Goal: Communication & Community: Answer question/provide support

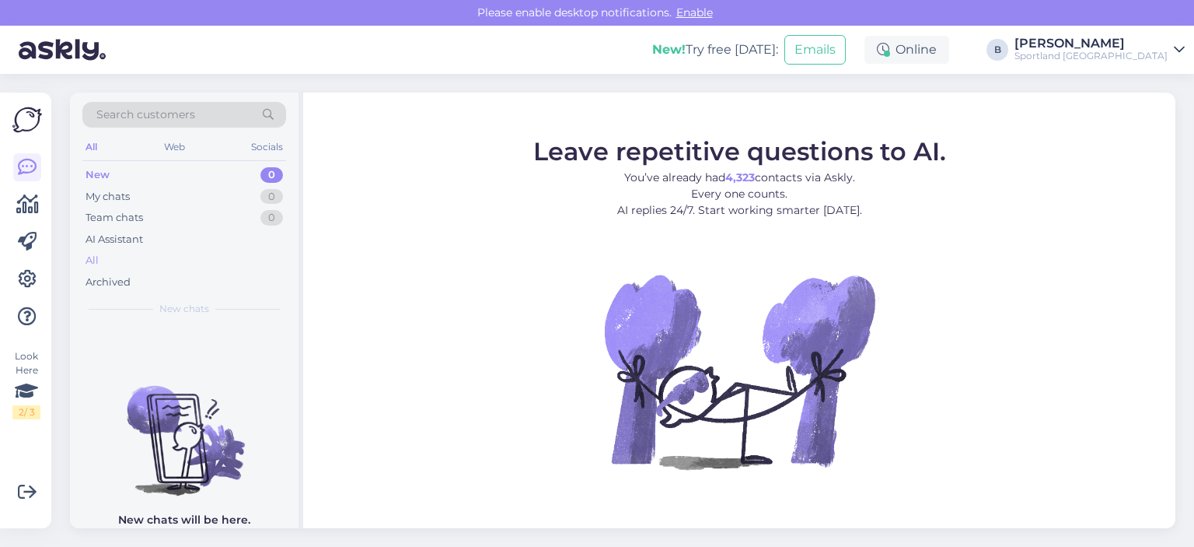
click at [105, 260] on div "All" at bounding box center [184, 261] width 204 height 22
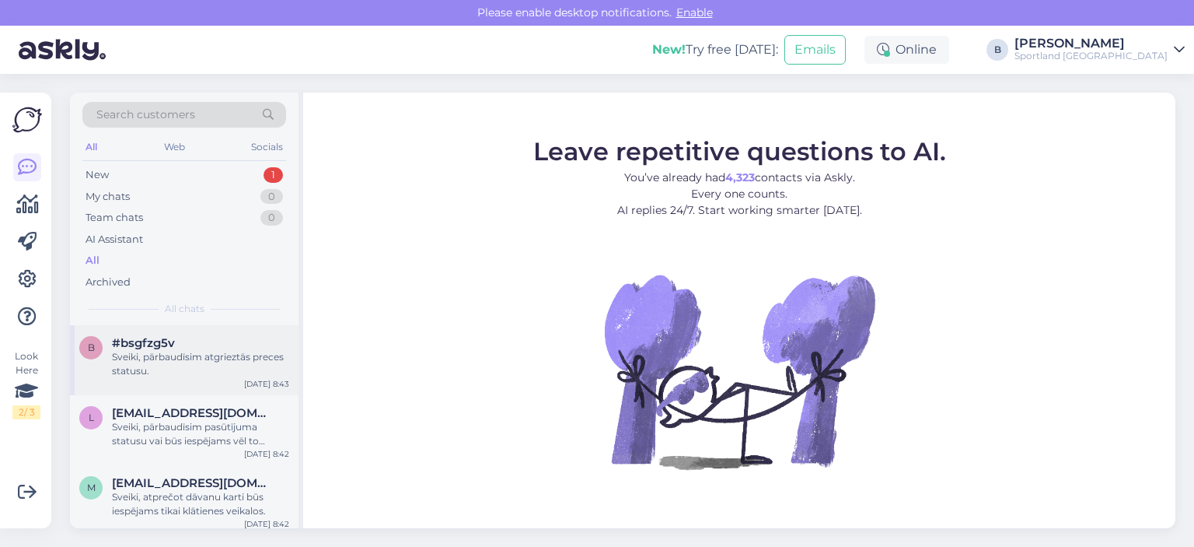
drag, startPoint x: 171, startPoint y: 363, endPoint x: 235, endPoint y: 363, distance: 63.8
click at [171, 363] on div "Sveiki, pārbaudīsim atgrieztās preces statusu." at bounding box center [200, 364] width 177 height 28
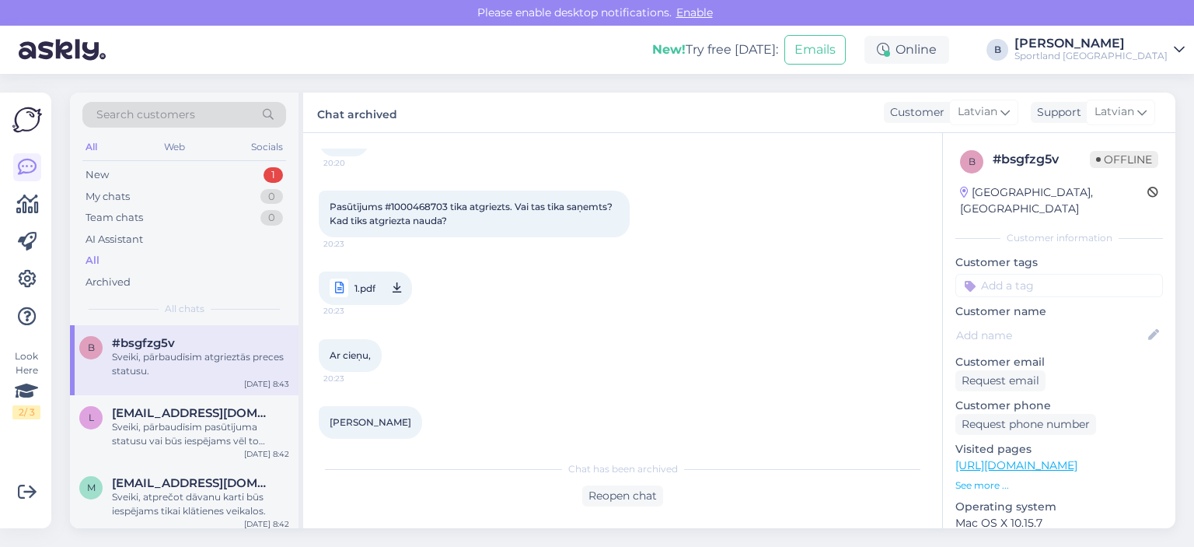
scroll to position [68, 0]
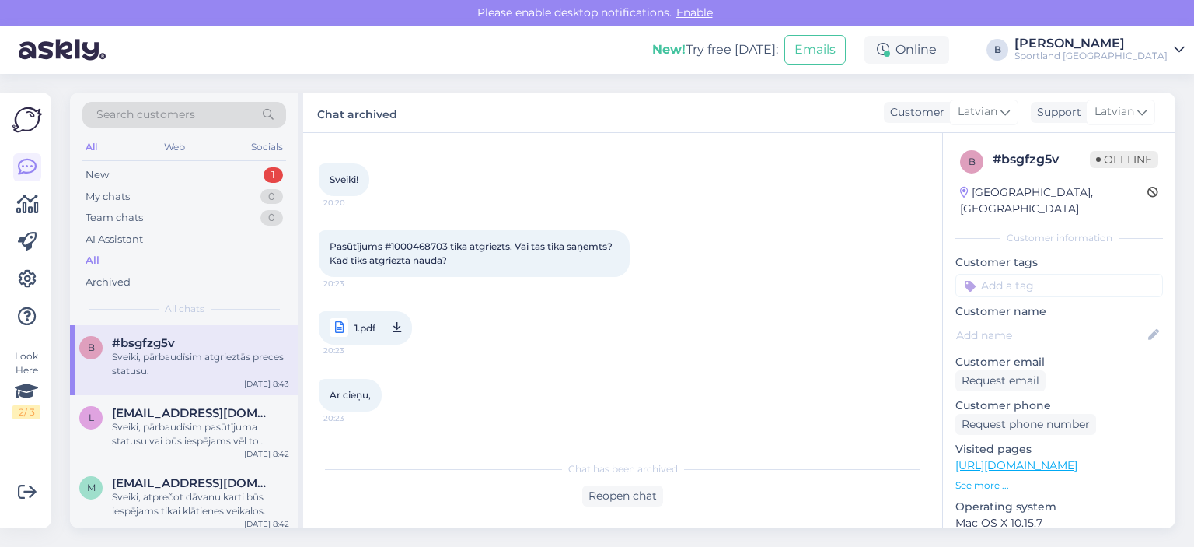
click at [420, 244] on span "Pasūtījums #1000468703 tika atgriezts. Vai tas tika saņemts? Kad tiks atgriezta…" at bounding box center [472, 253] width 285 height 26
copy span "1000468703"
click at [672, 205] on div "[DATE] Sveiki! 20:20" at bounding box center [623, 164] width 608 height 100
click at [367, 324] on span "1.pdf" at bounding box center [365, 327] width 21 height 19
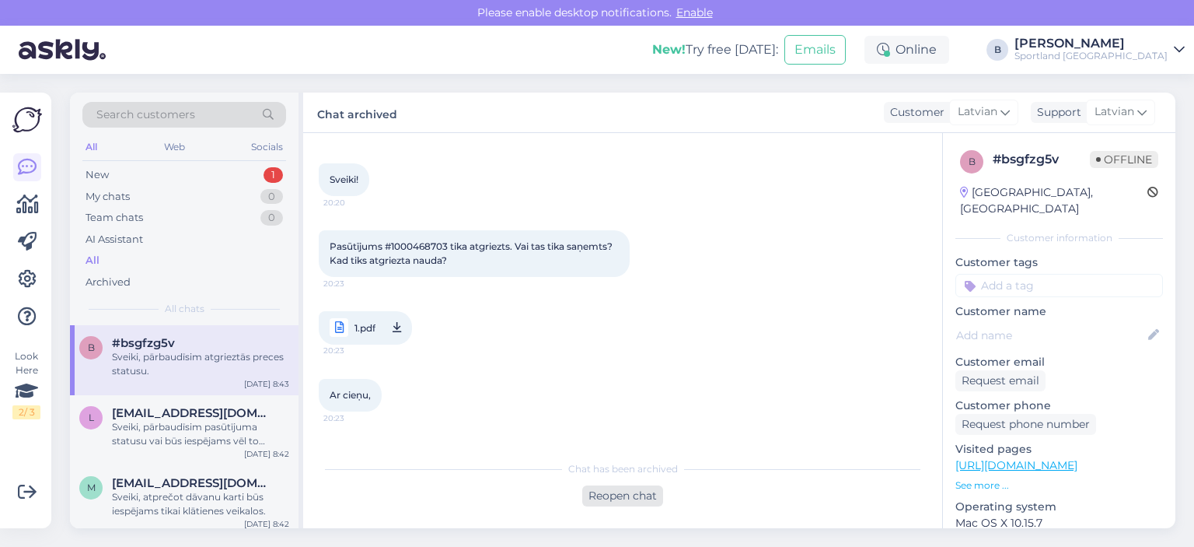
click at [616, 491] on div "Reopen chat" at bounding box center [622, 495] width 81 height 21
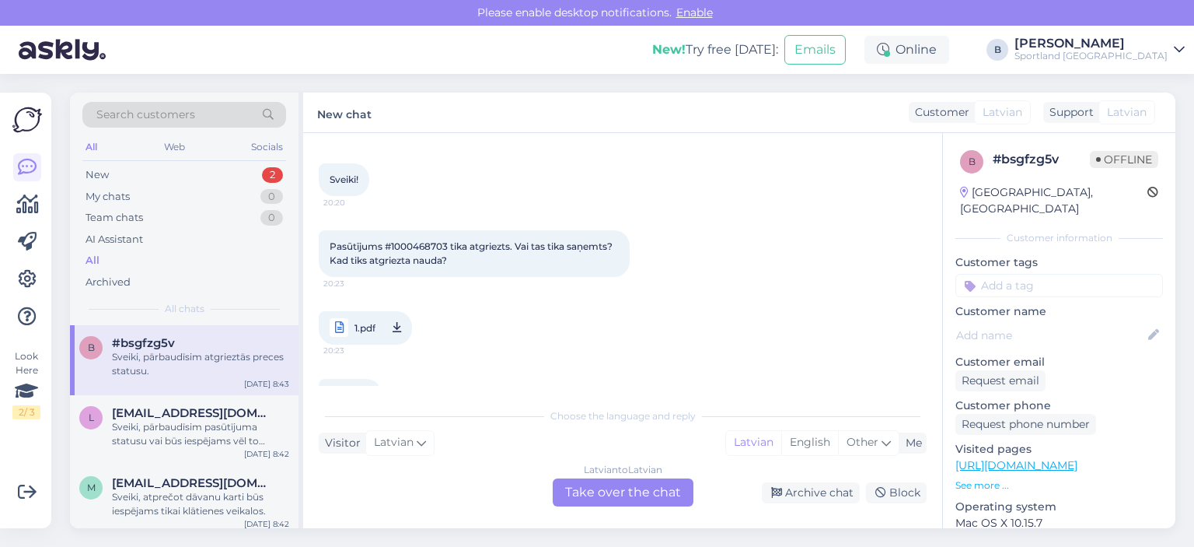
click at [616, 491] on div "Latvian to Latvian Take over the chat" at bounding box center [623, 492] width 141 height 28
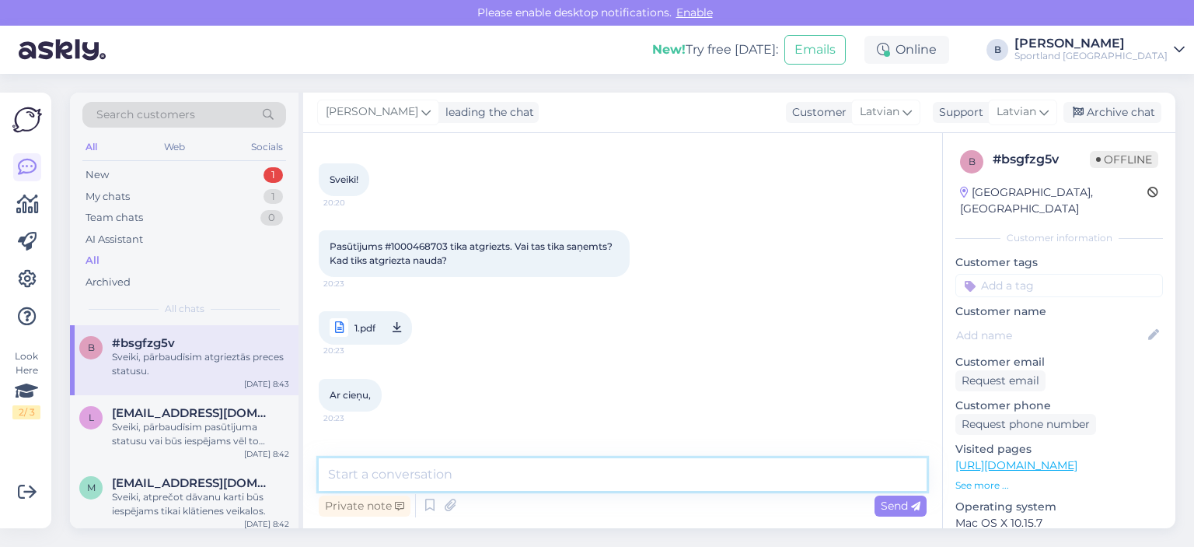
click at [614, 485] on textarea at bounding box center [623, 474] width 608 height 33
click at [816, 468] on textarea "K" at bounding box center [623, 474] width 608 height 33
type textarea "Kādu preci Jūs atgriezāt?"
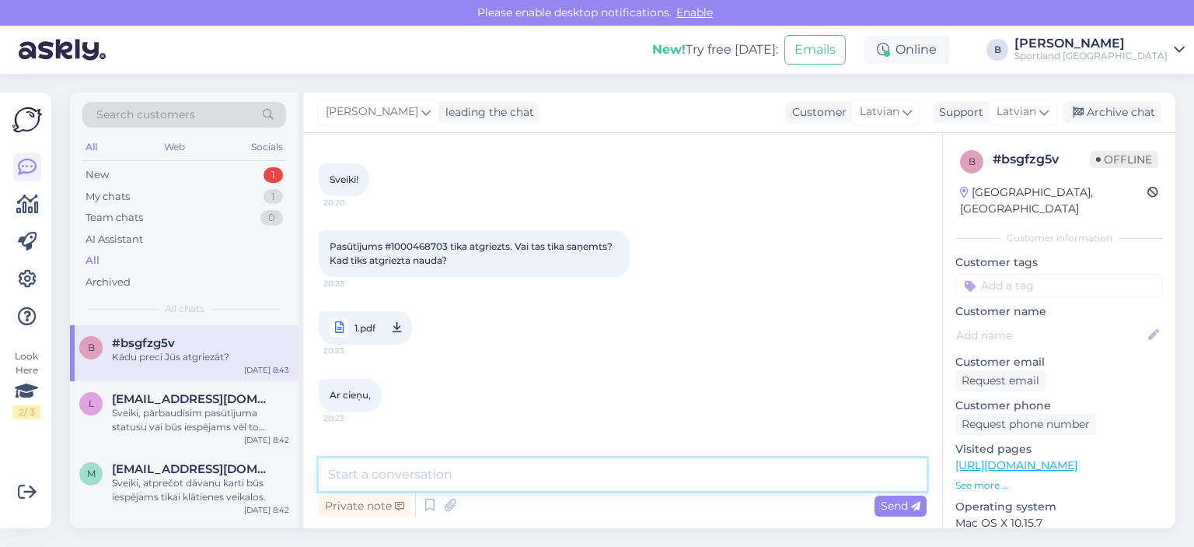
scroll to position [285, 0]
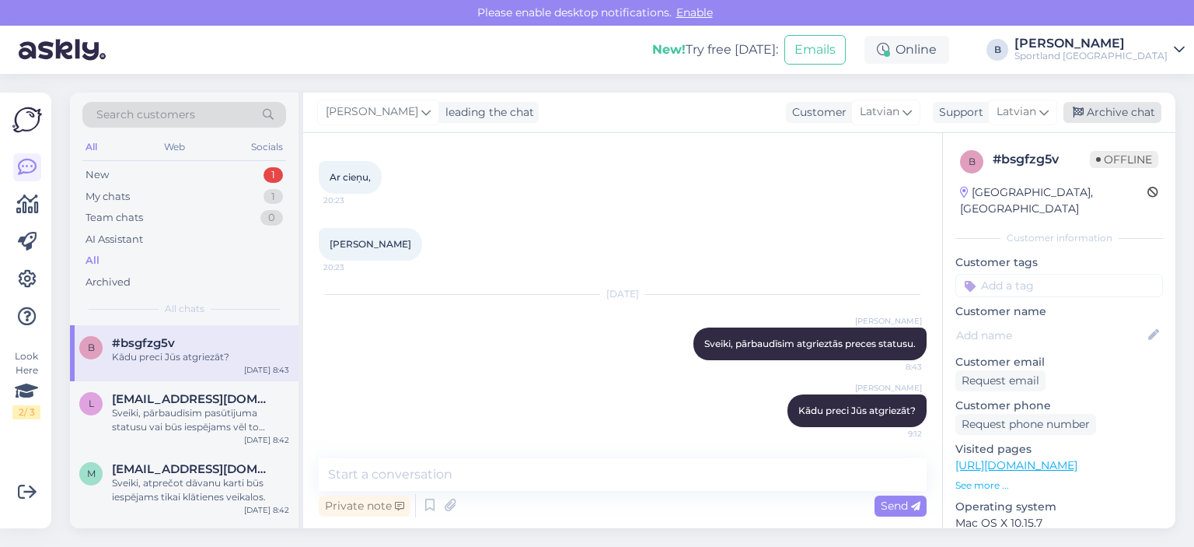
click at [1097, 102] on div "Archive chat" at bounding box center [1113, 112] width 98 height 21
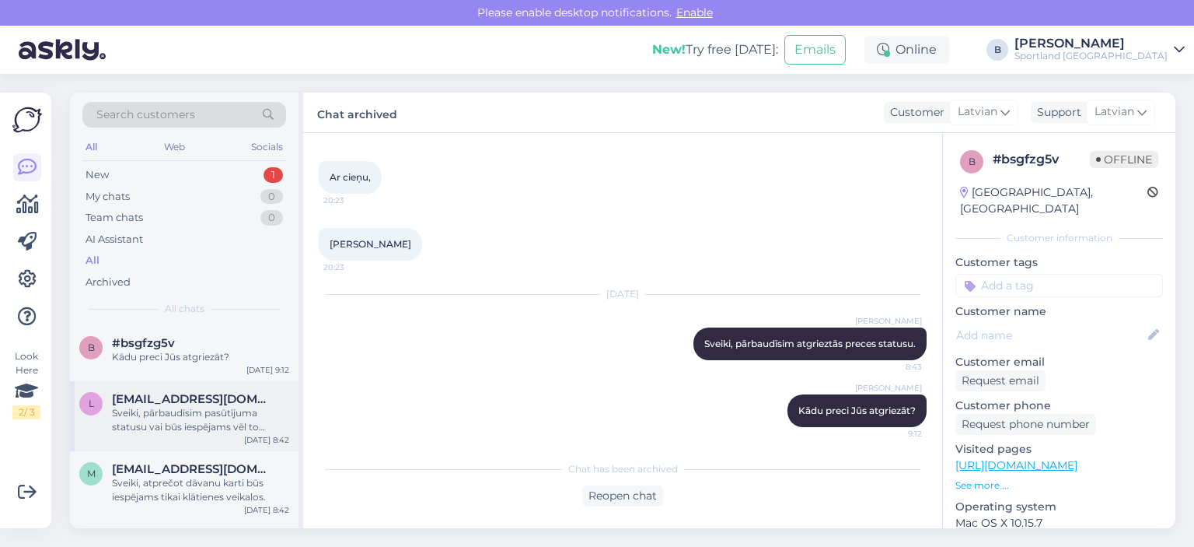
click at [246, 407] on div "Sveiki, pārbaudīsim pasūtījuma statusu vai būs iespējams vēl to atcelt." at bounding box center [200, 420] width 177 height 28
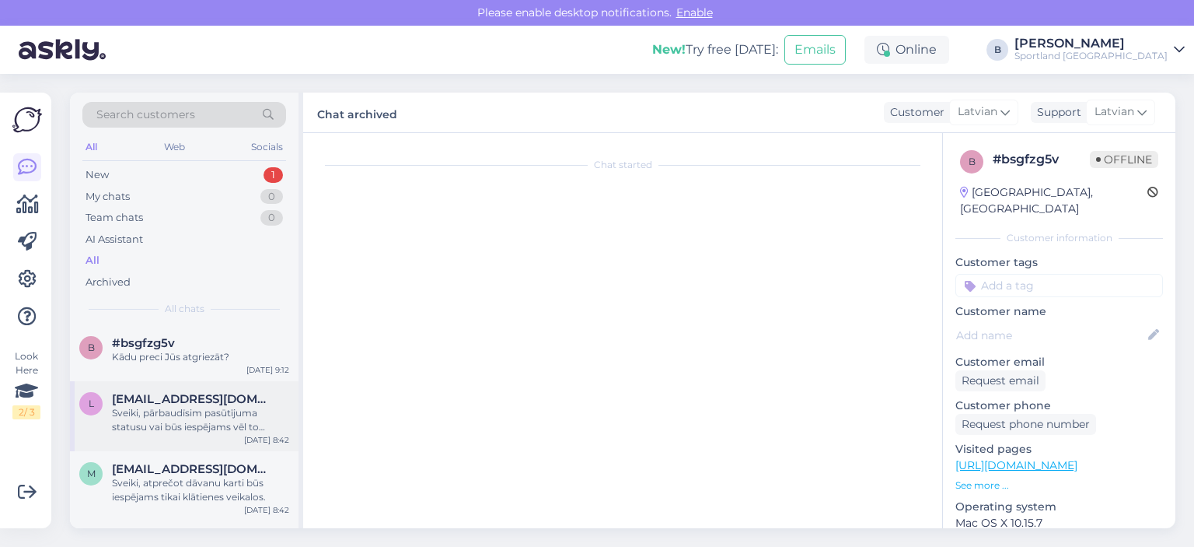
scroll to position [64, 0]
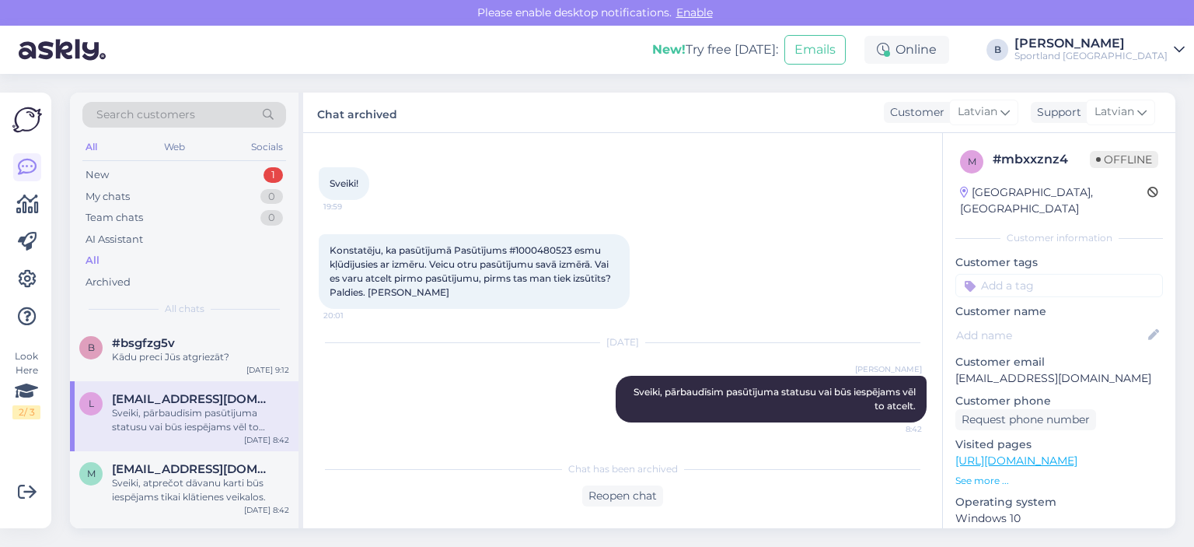
click at [530, 248] on span "Konstatēju, ka pasūtījumā Pasūtījums #1000480523 esmu kļūdījusies ar izmēru. Ve…" at bounding box center [472, 271] width 284 height 54
copy span "1000480523"
click at [608, 496] on div "Reopen chat" at bounding box center [622, 495] width 81 height 21
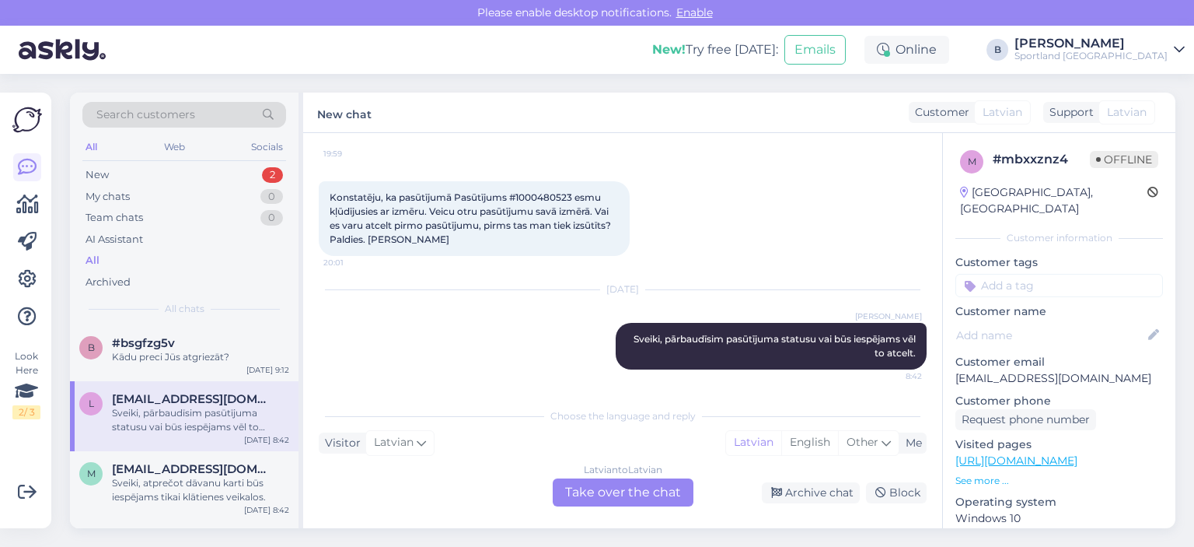
click at [625, 481] on div "Latvian to Latvian Take over the chat" at bounding box center [623, 492] width 141 height 28
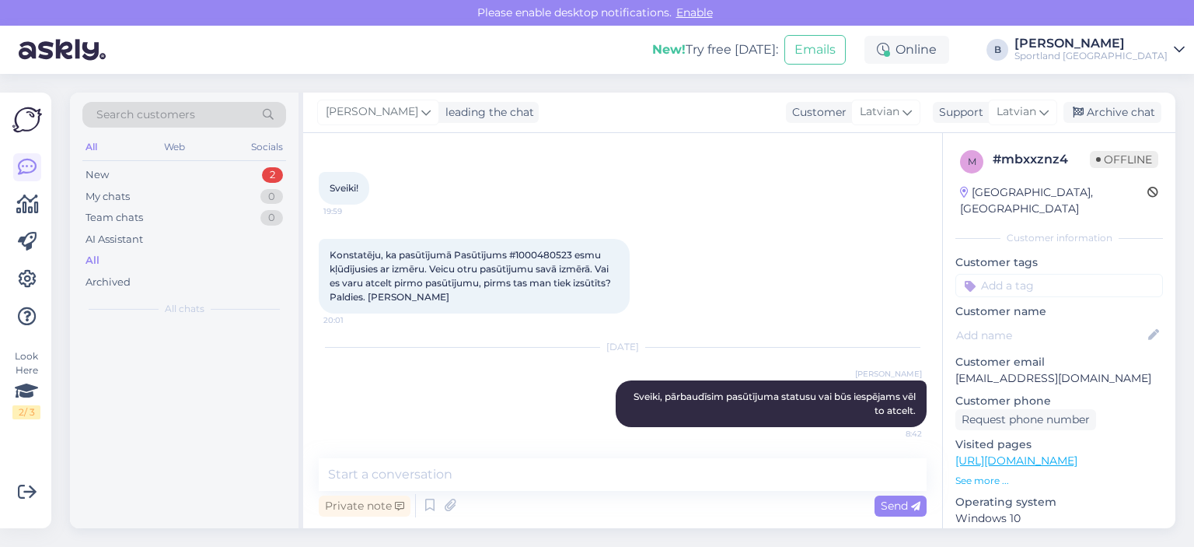
scroll to position [59, 0]
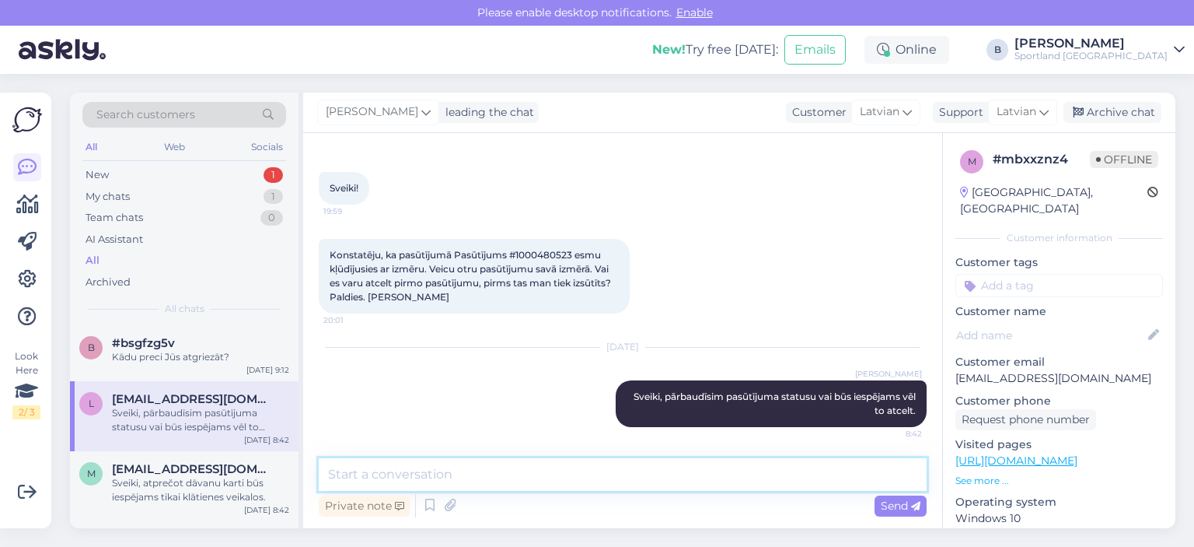
click at [588, 468] on textarea at bounding box center [623, 474] width 608 height 33
type textarea "Atcēlām Jums šo pasūtījumu!"
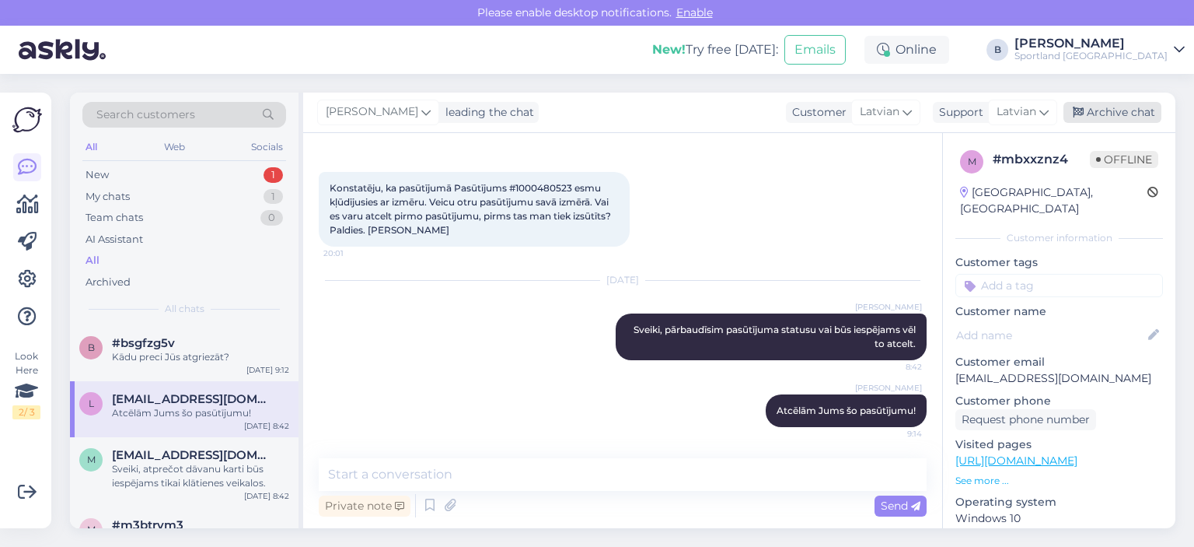
click at [1117, 108] on div "Archive chat" at bounding box center [1113, 112] width 98 height 21
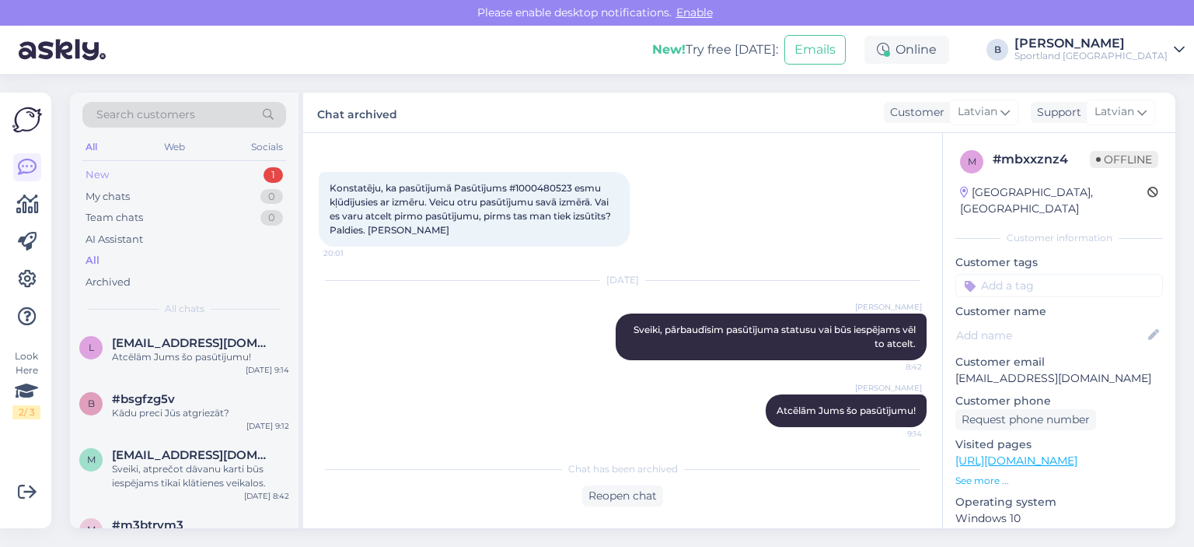
click at [138, 164] on div "New 1" at bounding box center [184, 175] width 204 height 22
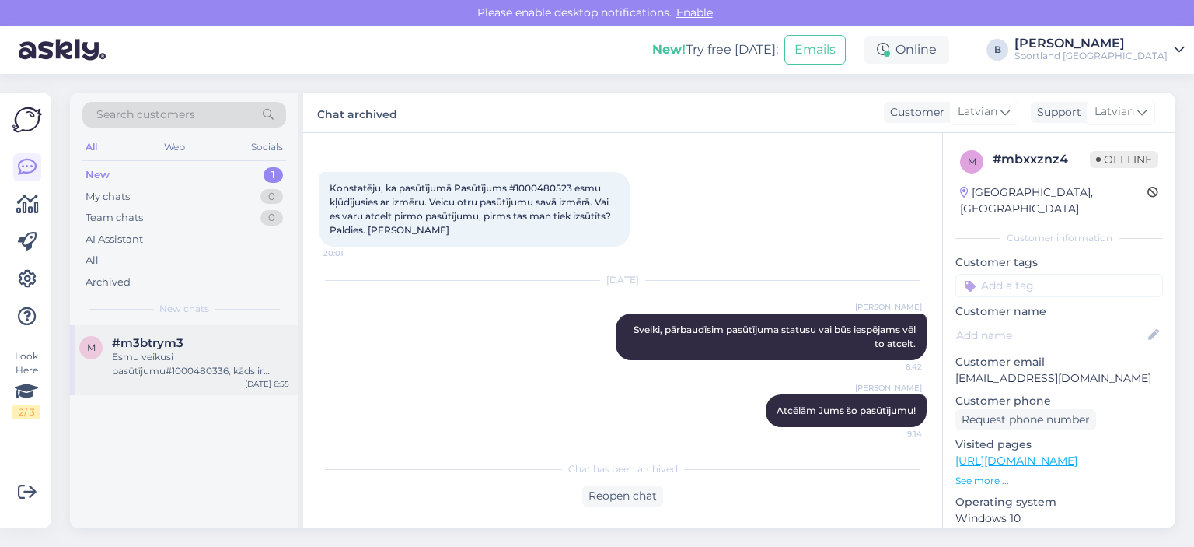
click at [194, 356] on div "Esmu veikusi pasūtījumu#1000480336, kāds ir apstrādes process un kādu pakomātu …" at bounding box center [200, 364] width 177 height 28
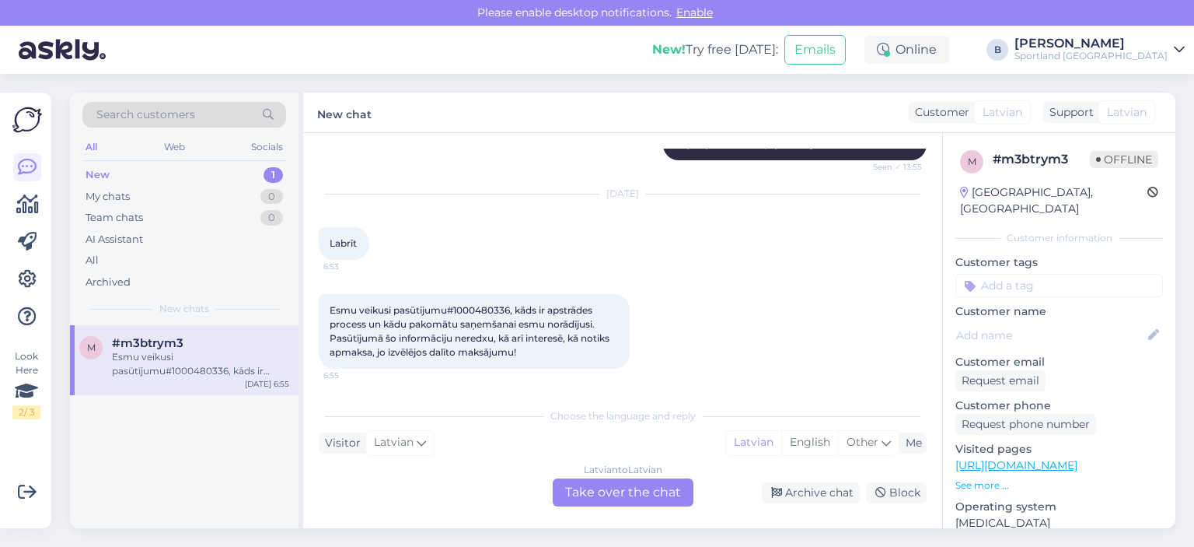
click at [493, 306] on span "Esmu veikusi pasūtījumu#1000480336, kāds ir apstrādes process un kādu pakomātu …" at bounding box center [471, 331] width 282 height 54
copy span "1000480336"
click at [594, 502] on div "Latvian to Latvian Take over the chat" at bounding box center [623, 492] width 141 height 28
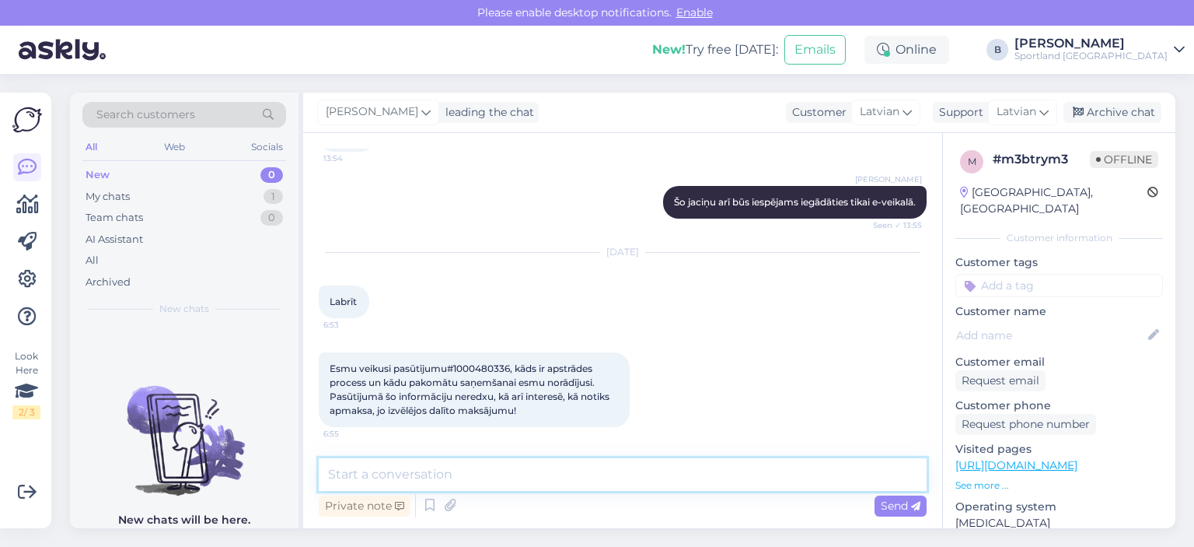
click at [621, 468] on textarea at bounding box center [623, 474] width 608 height 33
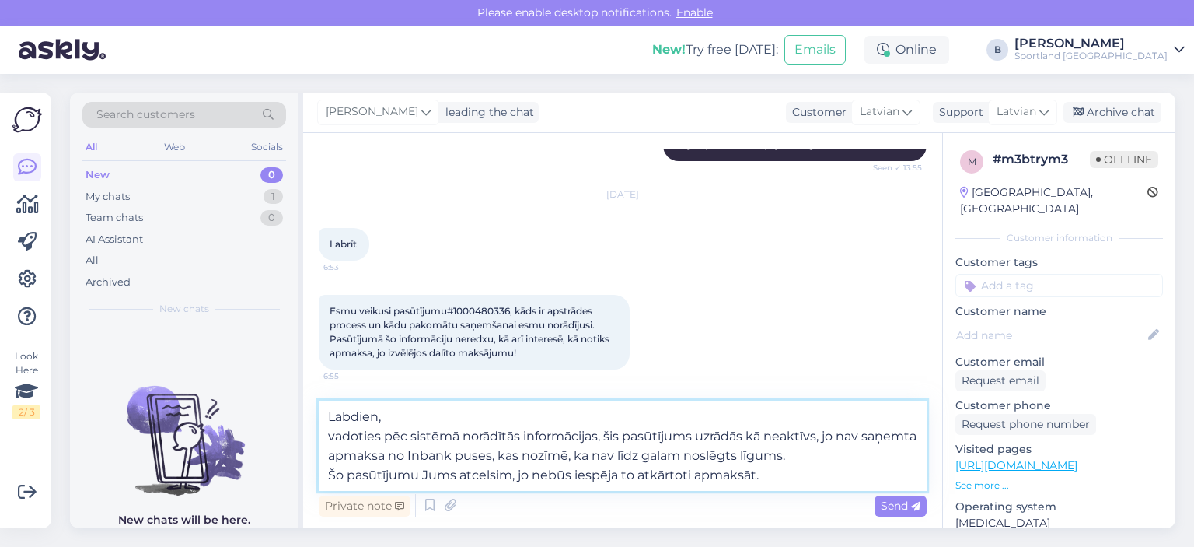
scroll to position [990, 0]
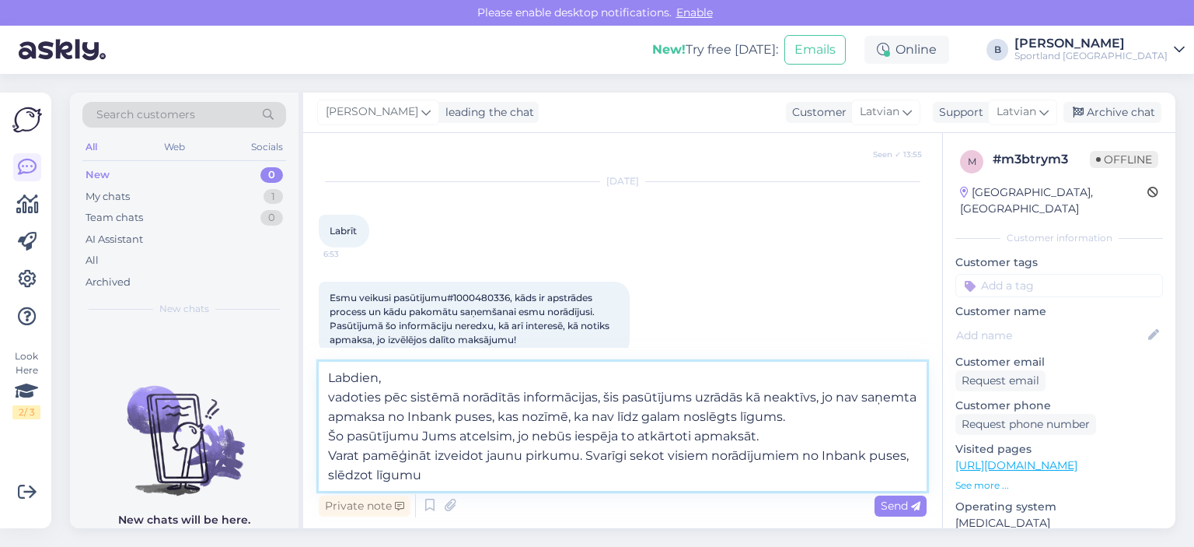
type textarea "Labdien, vadoties pēc sistēmā norādītās informācijas, šis pasūtījums uzrādās kā…"
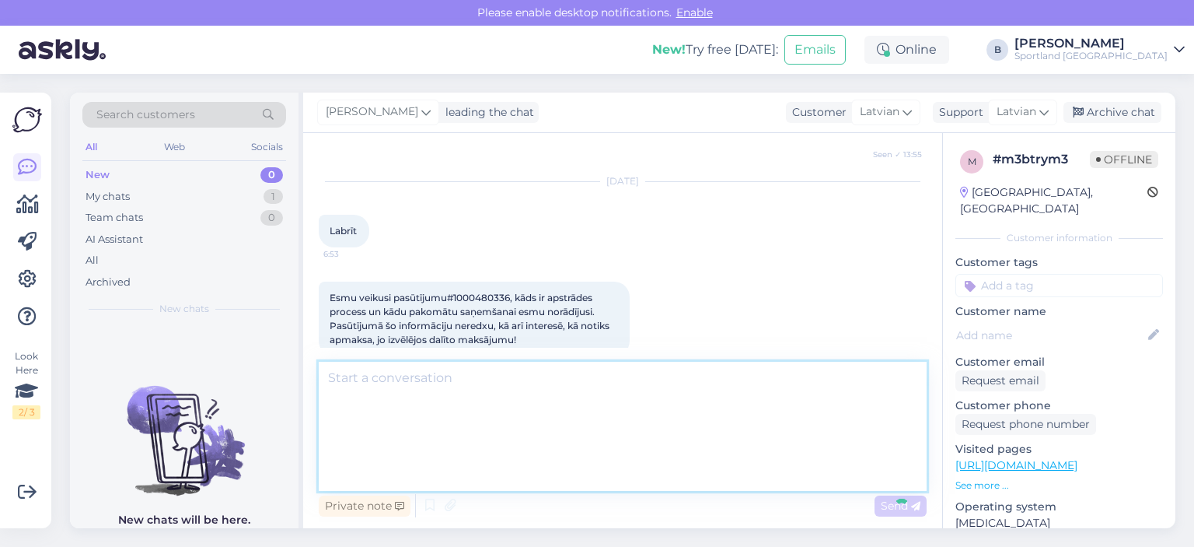
scroll to position [1097, 0]
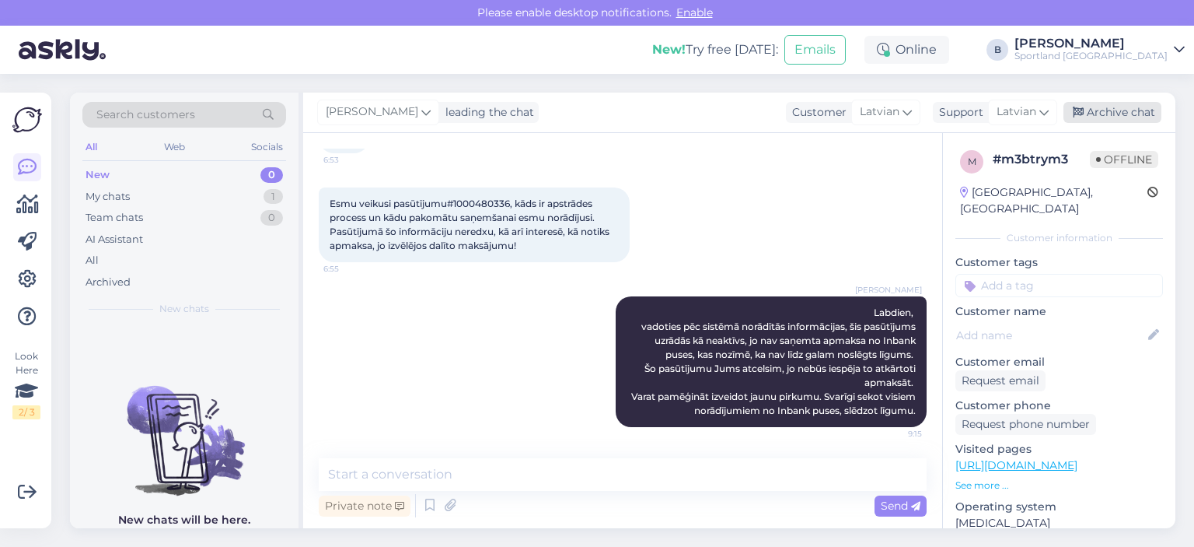
click at [1097, 115] on div "Archive chat" at bounding box center [1113, 112] width 98 height 21
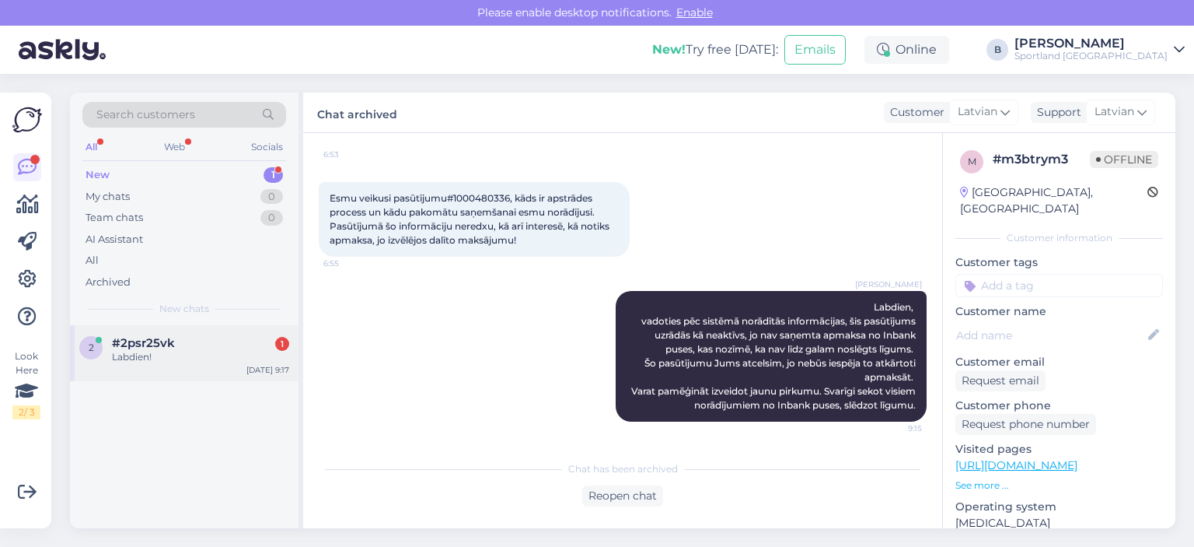
click at [193, 366] on div "2 #2psr25vk 1 Labdien! [DATE] 9:17" at bounding box center [184, 353] width 229 height 56
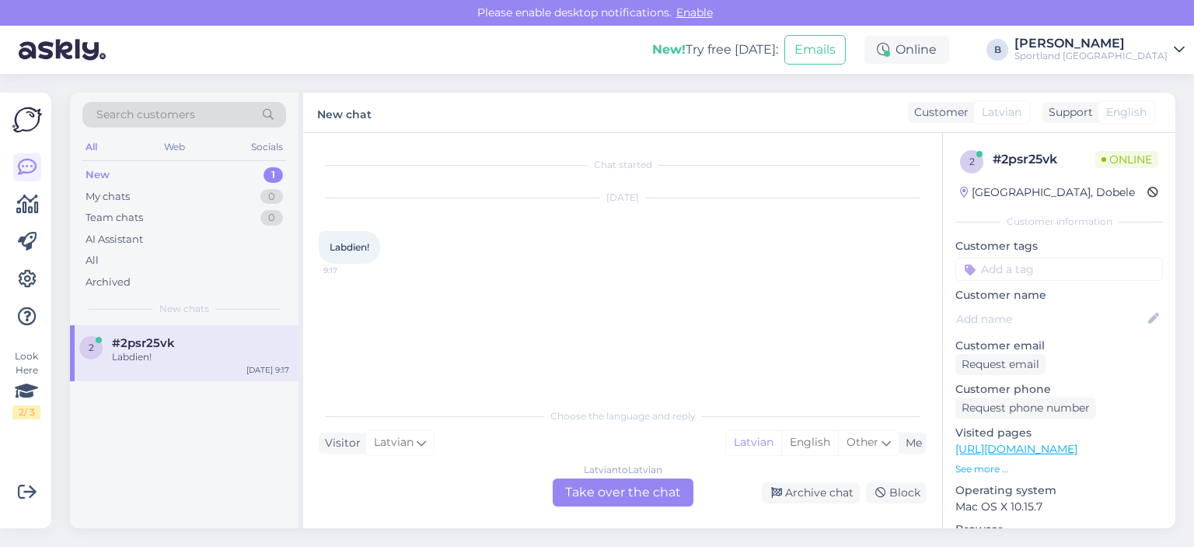
click at [587, 489] on div "Latvian to Latvian Take over the chat" at bounding box center [623, 492] width 141 height 28
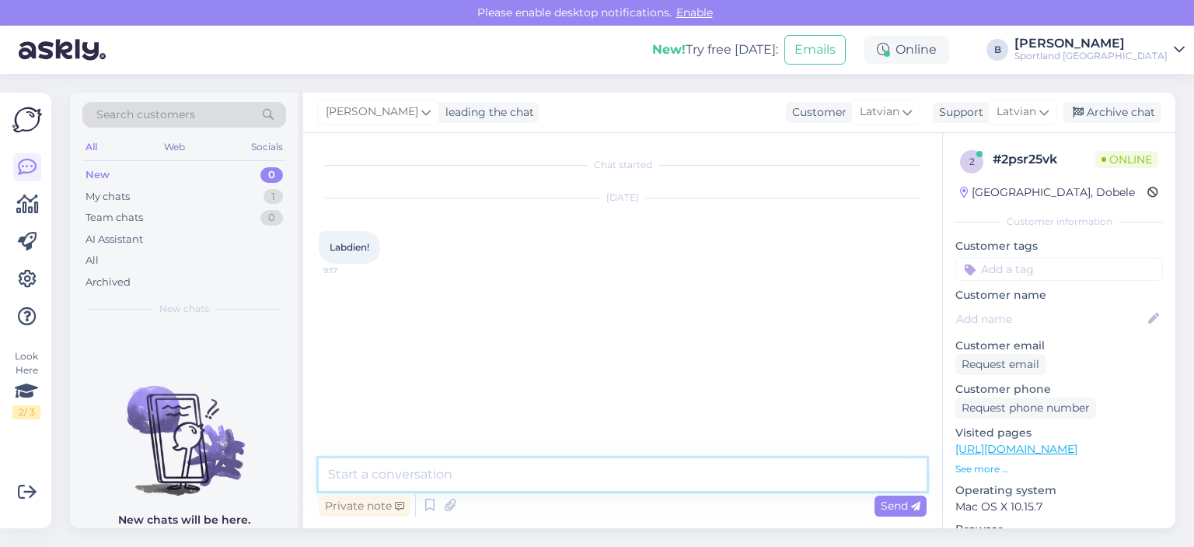
click at [588, 489] on textarea at bounding box center [623, 474] width 608 height 33
type textarea "Labdien, kā varam Jums palīdzēt?"
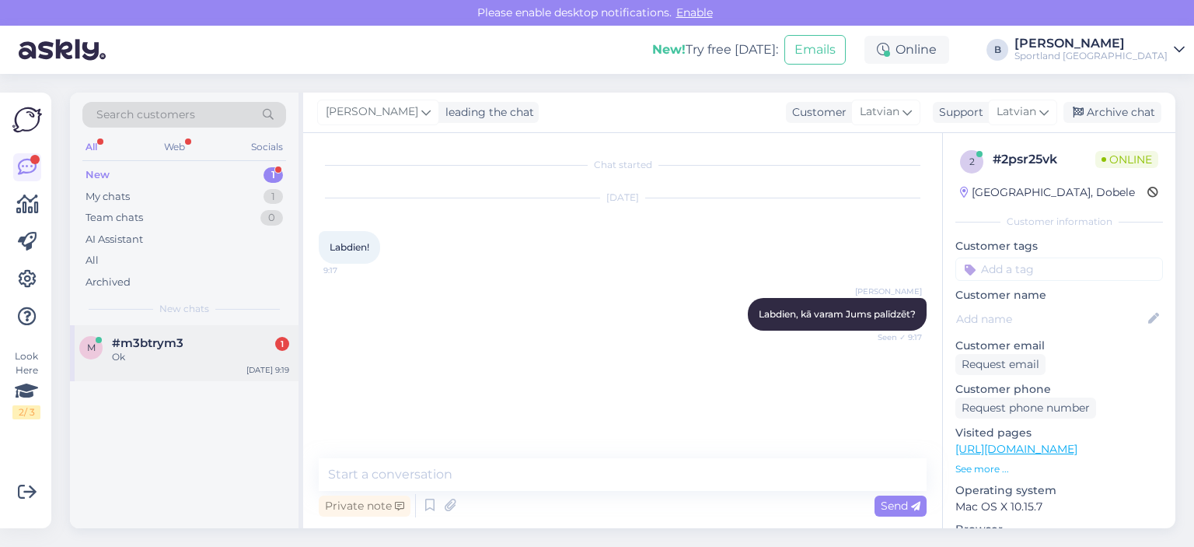
click at [153, 358] on div "Ok" at bounding box center [200, 357] width 177 height 14
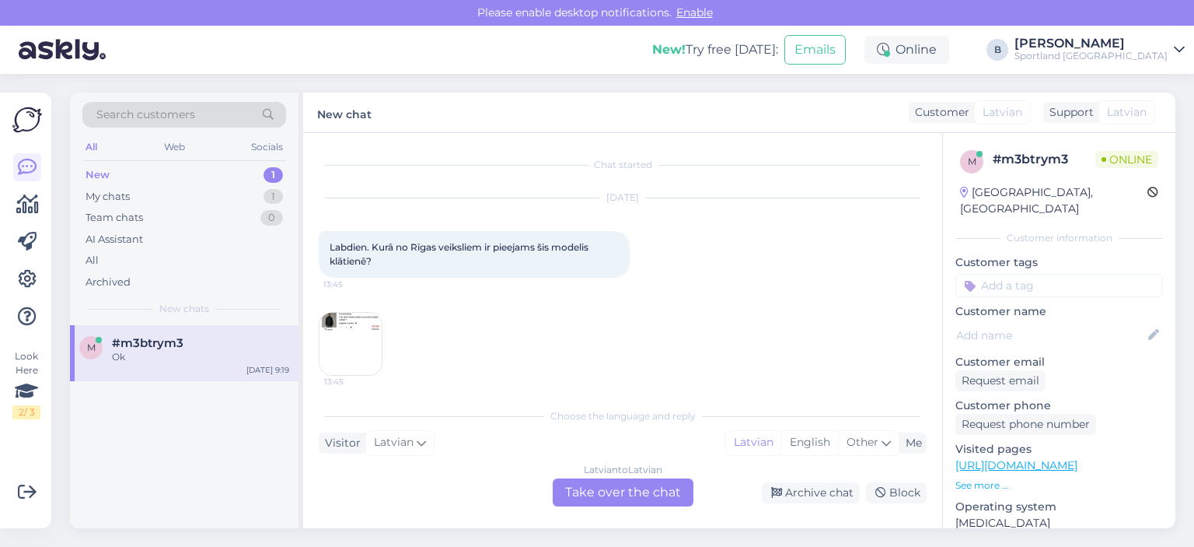
scroll to position [1222, 0]
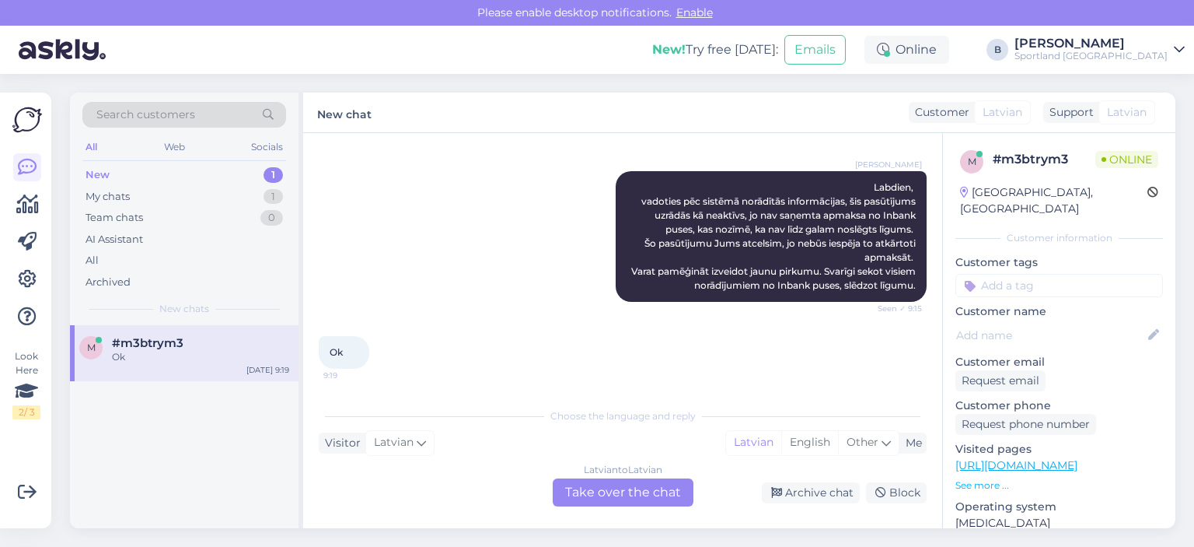
click at [615, 502] on div "Latvian to Latvian Take over the chat" at bounding box center [623, 492] width 141 height 28
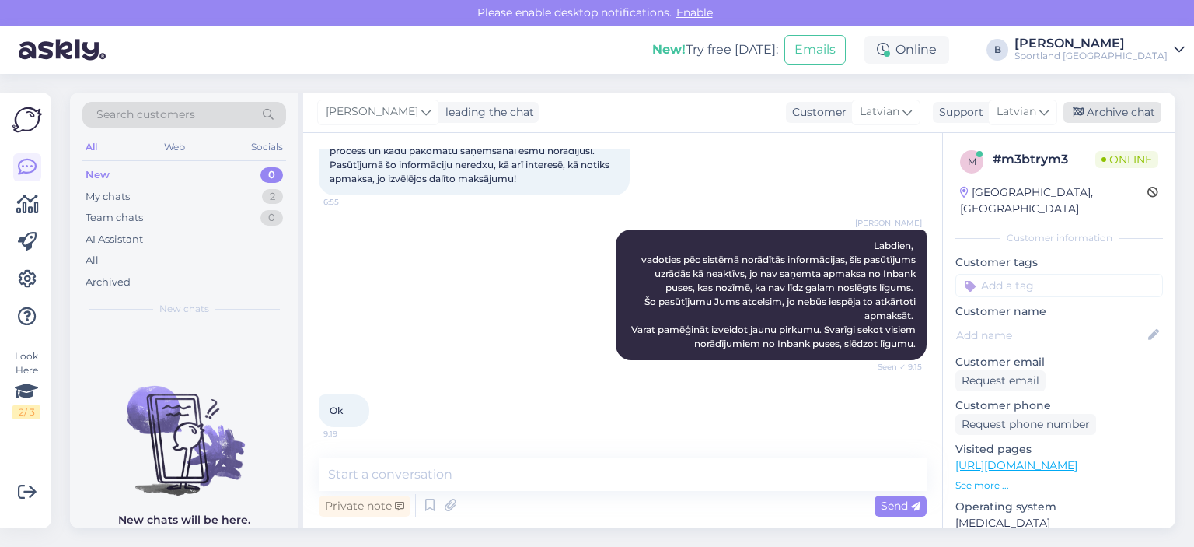
click at [1108, 112] on div "Archive chat" at bounding box center [1113, 112] width 98 height 21
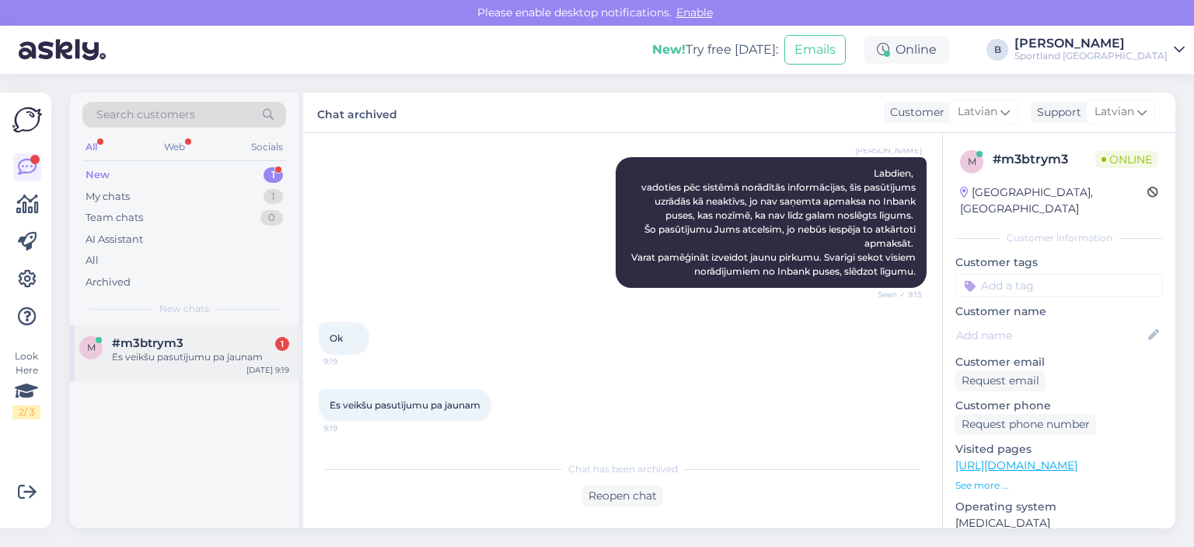
click at [146, 351] on div "Es veikšu pasutījumu pa jaunam" at bounding box center [200, 357] width 177 height 14
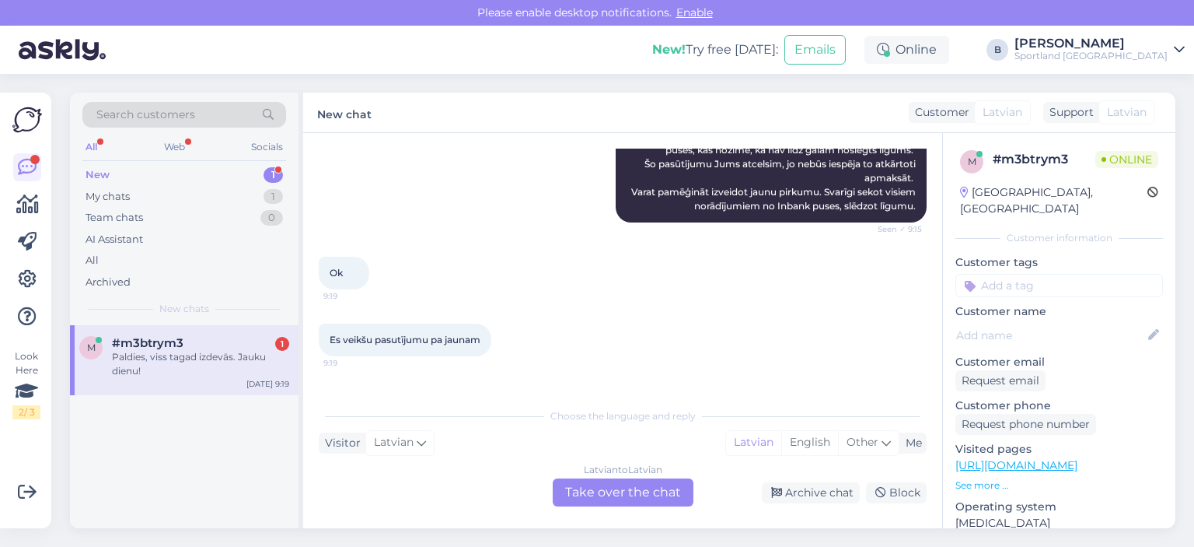
scroll to position [1355, 0]
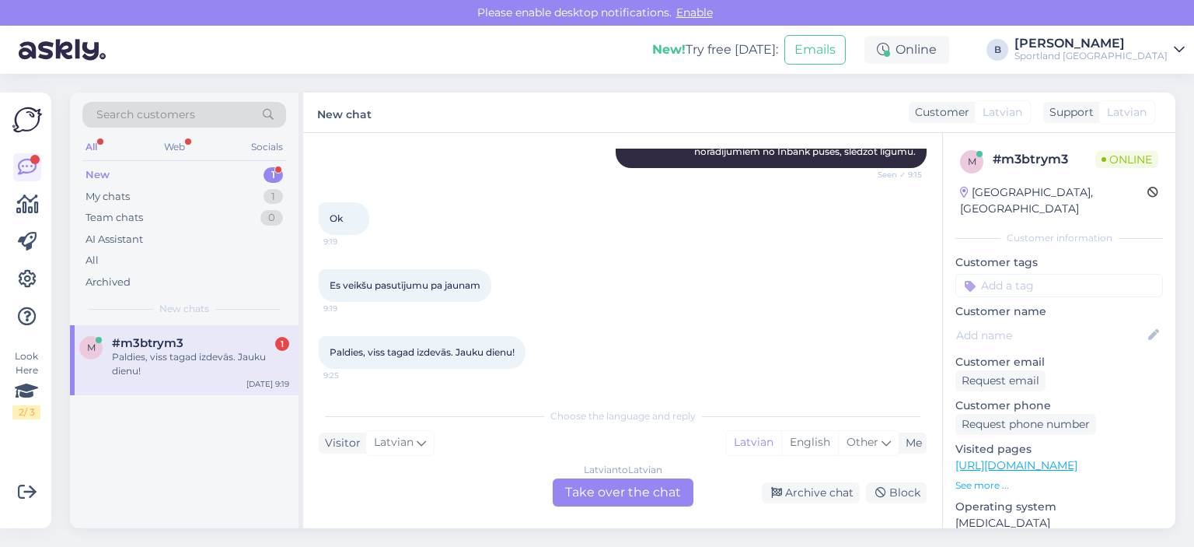
click at [655, 497] on div "Latvian to Latvian Take over the chat" at bounding box center [623, 492] width 141 height 28
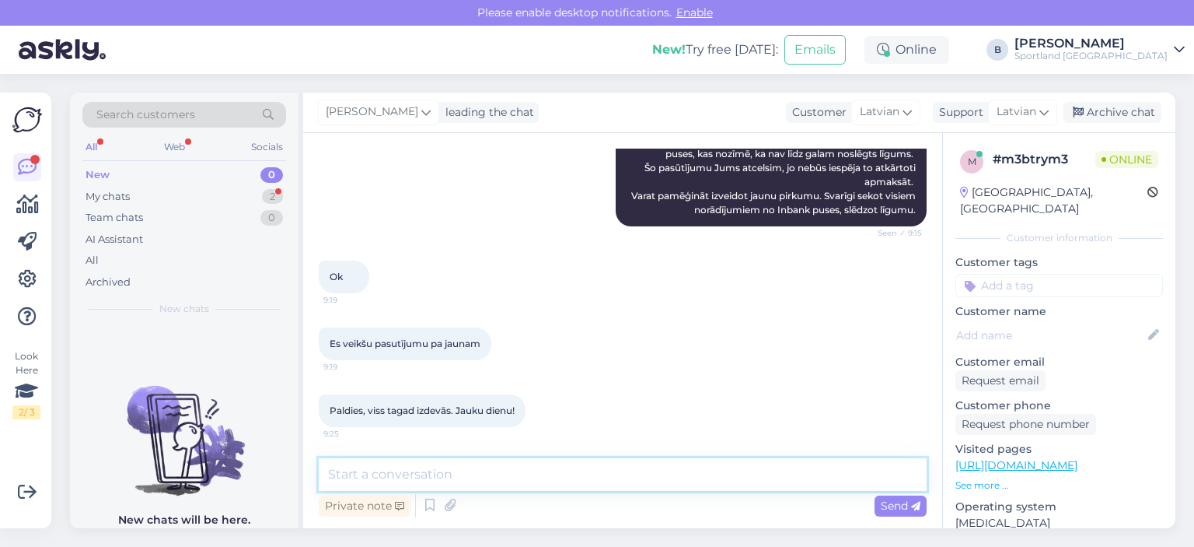
click at [659, 479] on textarea at bounding box center [623, 474] width 608 height 33
type textarea "Jums arī jauku dienu!"
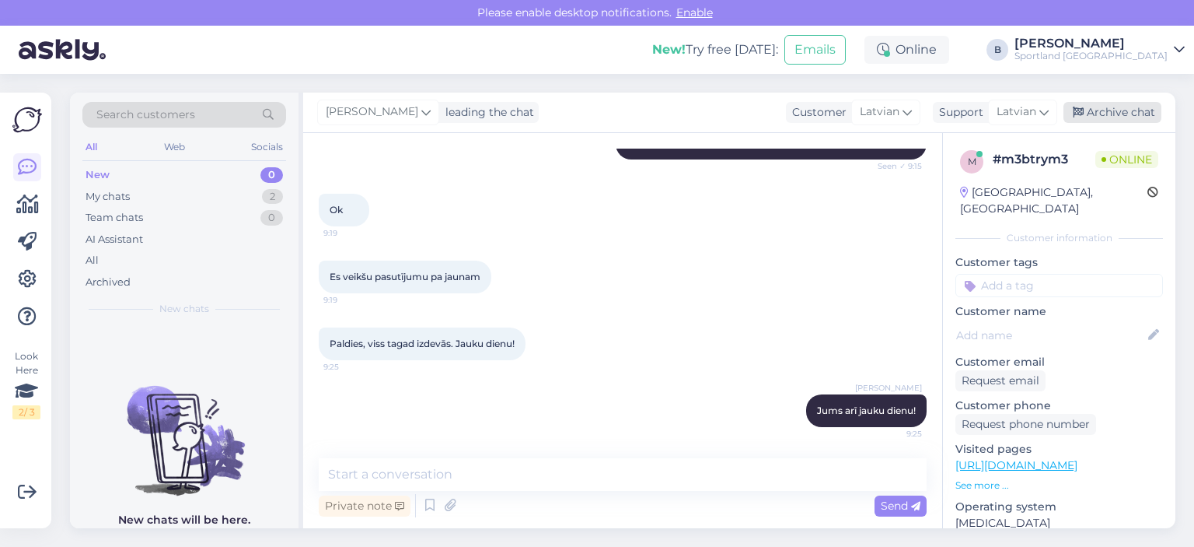
click at [1112, 111] on div "Archive chat" at bounding box center [1113, 112] width 98 height 21
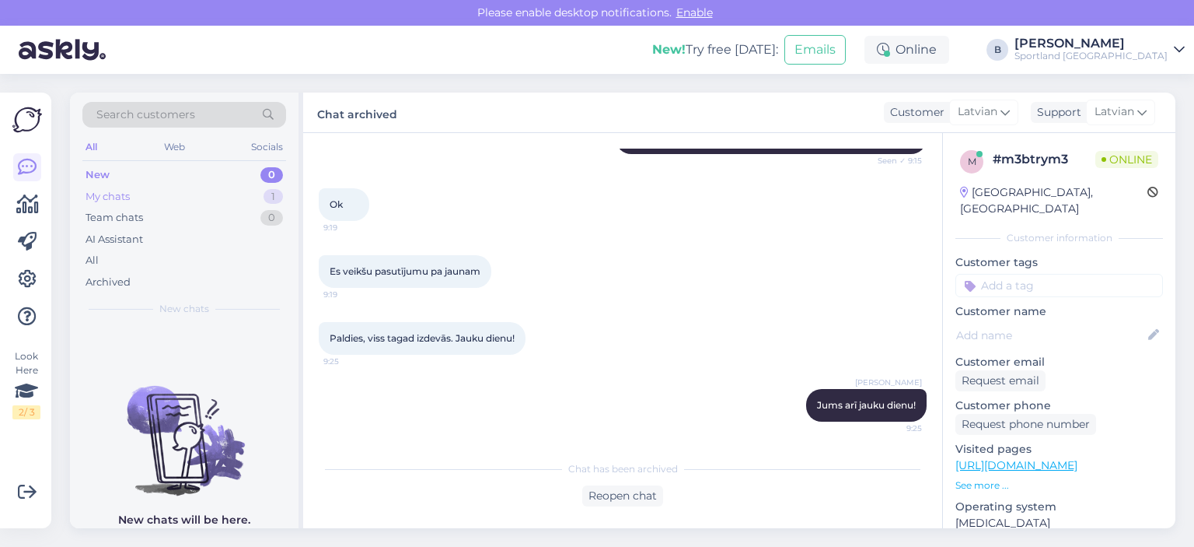
click at [123, 195] on div "My chats" at bounding box center [108, 197] width 44 height 16
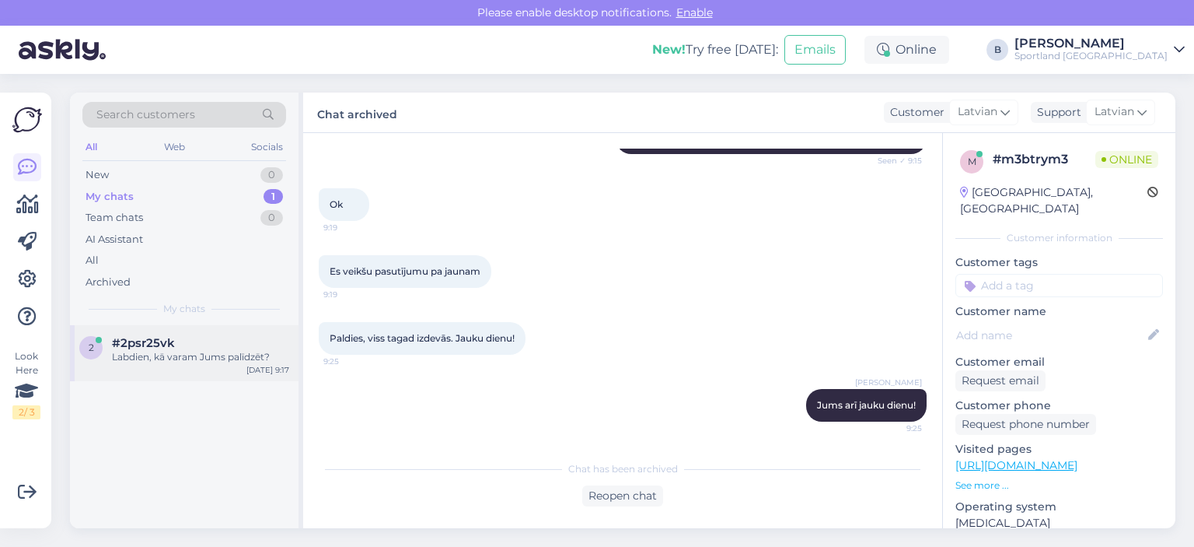
click at [176, 365] on div "2 #2psr25vk Labdien, kā varam Jums palīdzēt? [DATE] 9:17" at bounding box center [184, 353] width 229 height 56
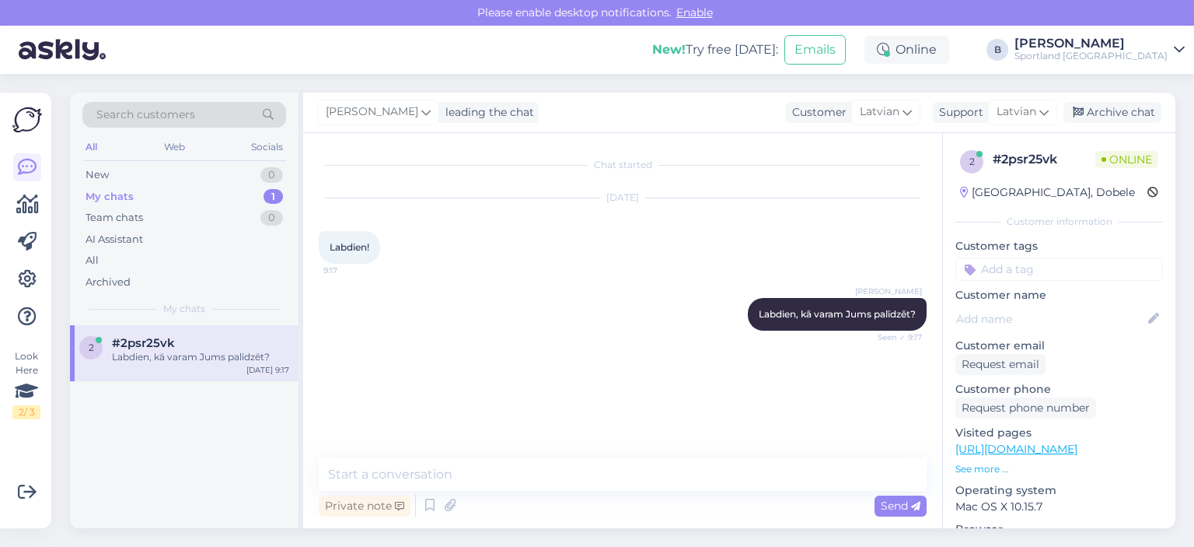
scroll to position [0, 0]
click at [1113, 124] on div "[PERSON_NAME] leading the chat Customer Latvian Support Latvian Archive chat" at bounding box center [739, 113] width 872 height 40
click at [1110, 115] on div "Archive chat" at bounding box center [1113, 112] width 98 height 21
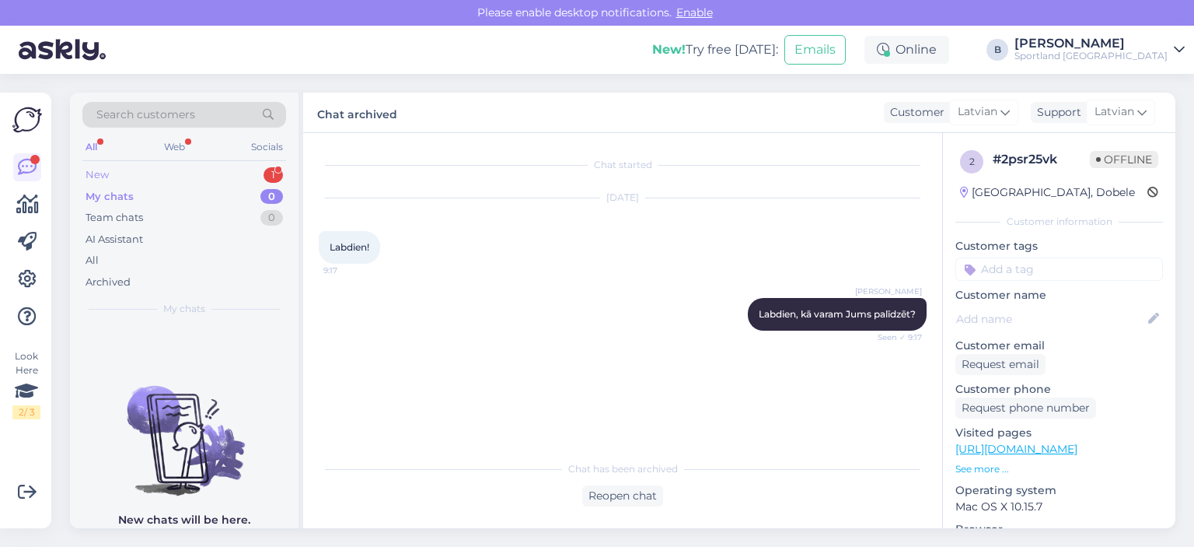
click at [155, 176] on div "New 1" at bounding box center [184, 175] width 204 height 22
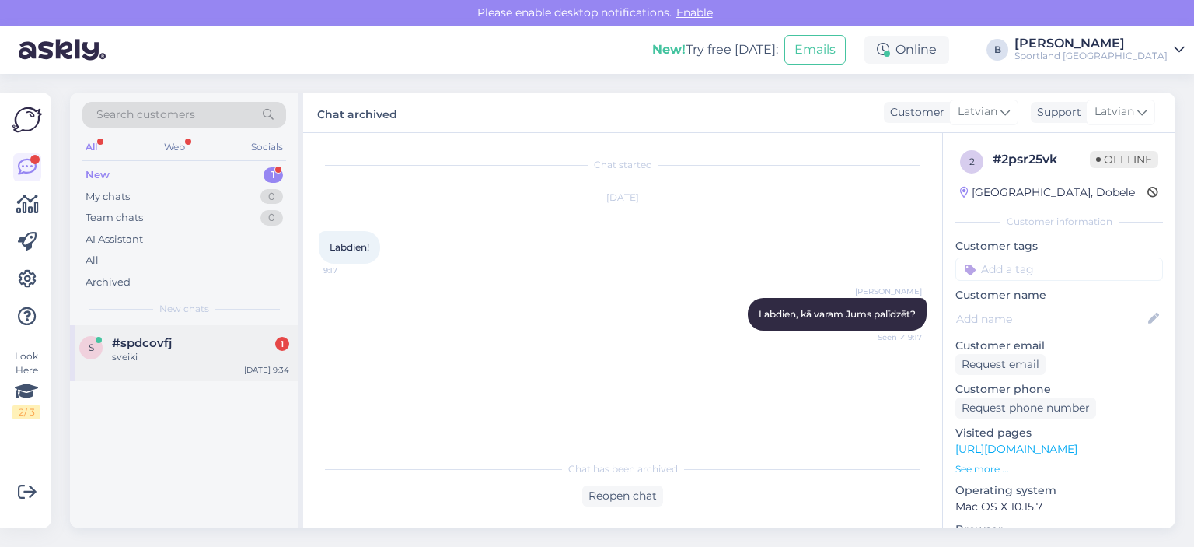
click at [169, 347] on span "#spdcovfj" at bounding box center [142, 343] width 60 height 14
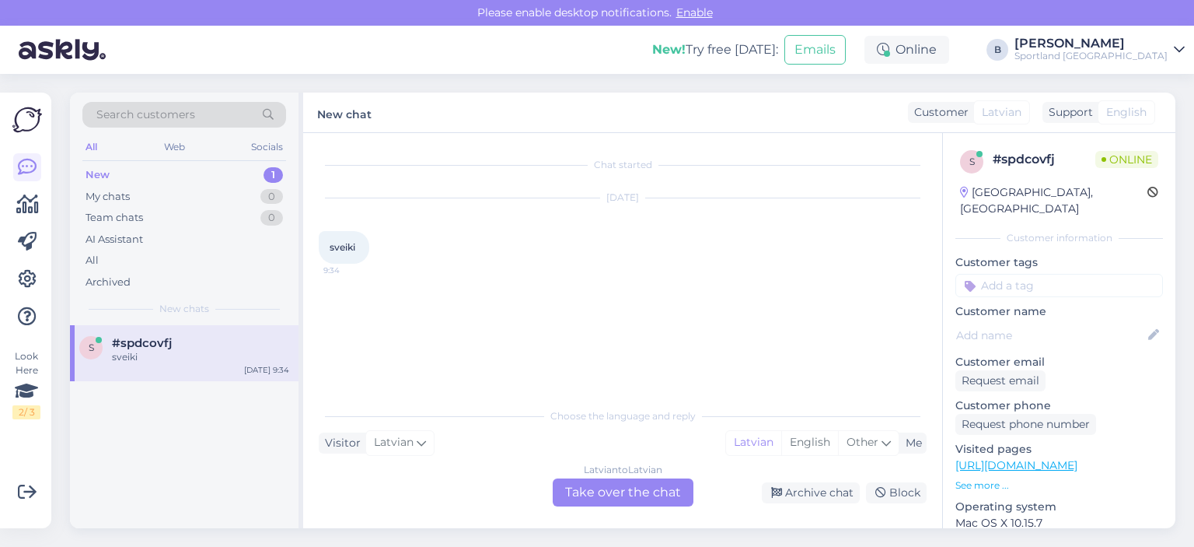
click at [649, 484] on div "Latvian to Latvian Take over the chat" at bounding box center [623, 492] width 141 height 28
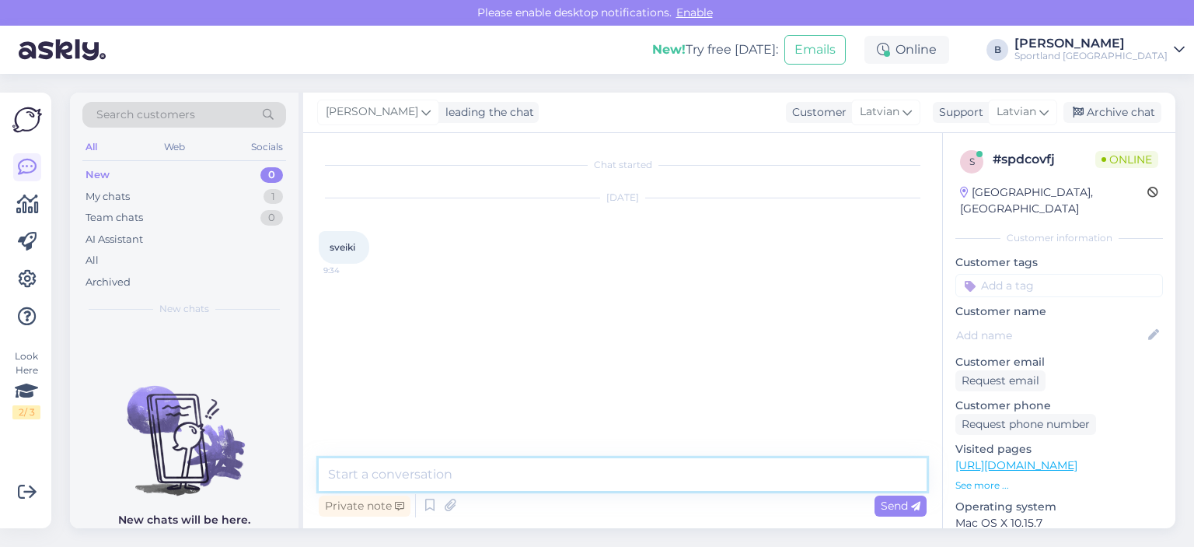
click at [649, 484] on textarea at bounding box center [623, 474] width 608 height 33
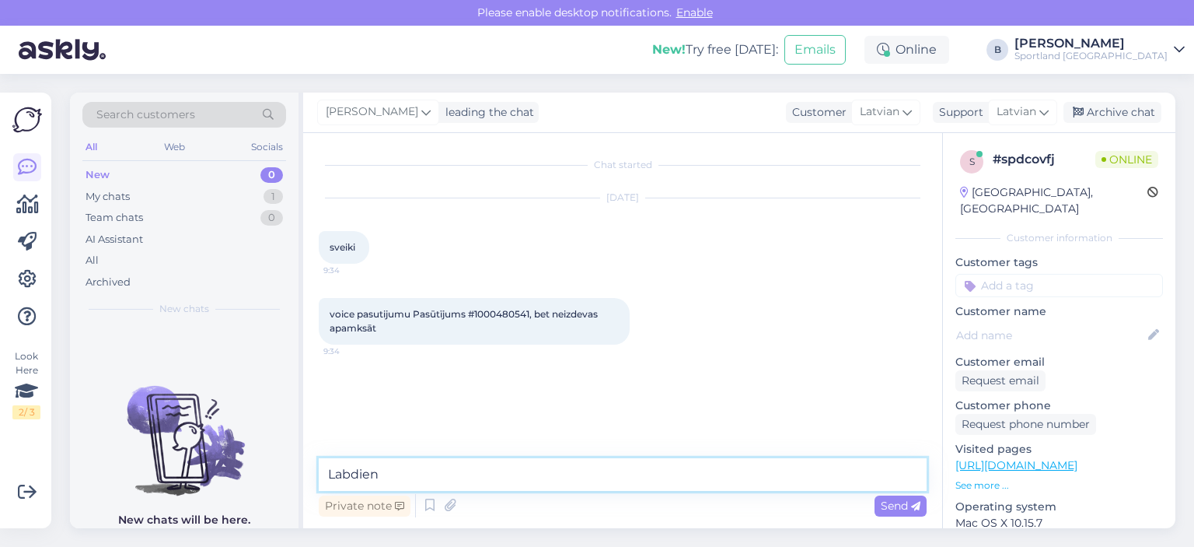
type textarea "Labdien."
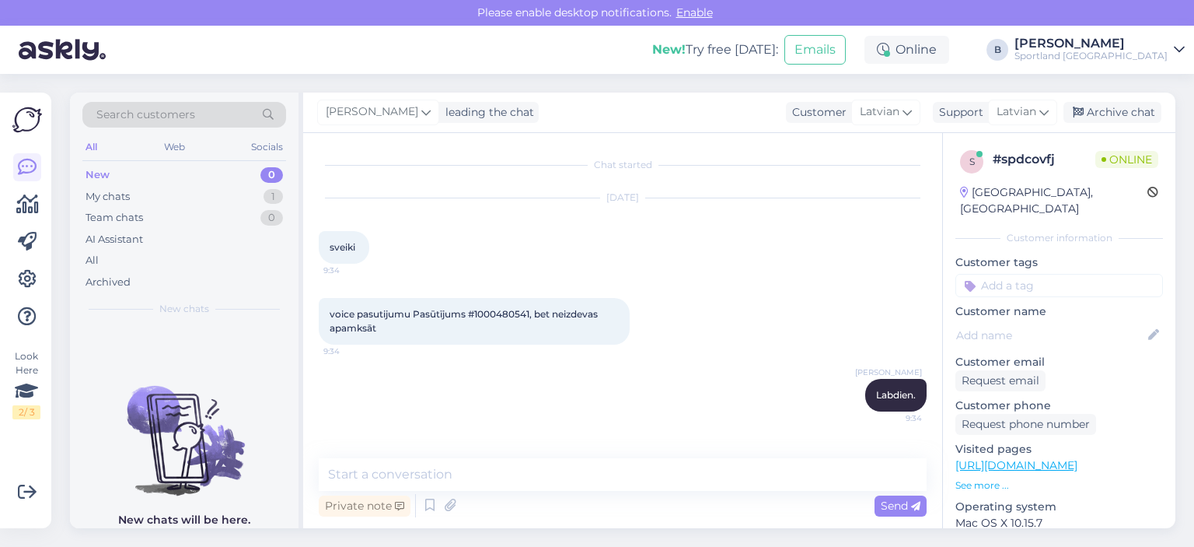
click at [511, 313] on span "voice pasutijumu Pasūtījums #1000480541, bet neizdevas apamksāt" at bounding box center [465, 321] width 271 height 26
copy span "1000480541"
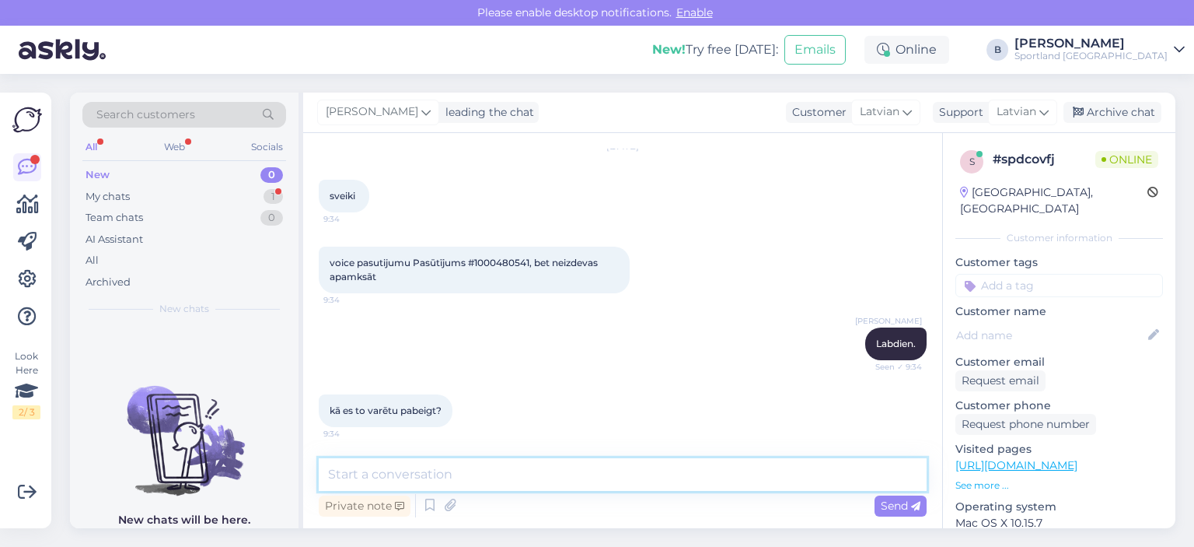
click at [512, 484] on textarea at bounding box center [623, 474] width 608 height 33
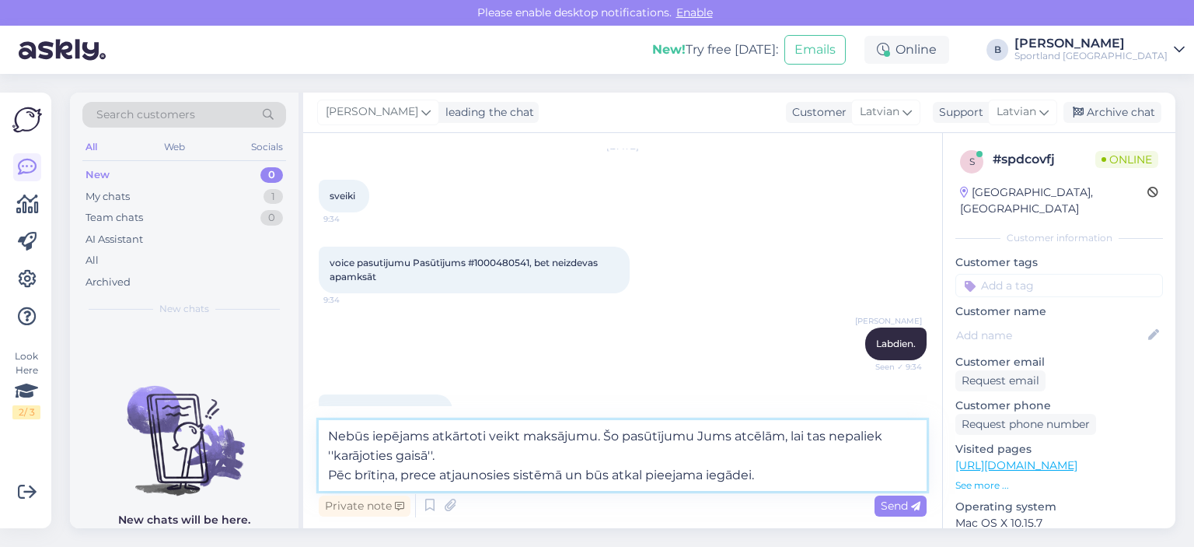
type textarea "Nebūs iepējams atkārtoti veikt maksājumu. Šo pasūtījumu Jums atcēlām, lai tas n…"
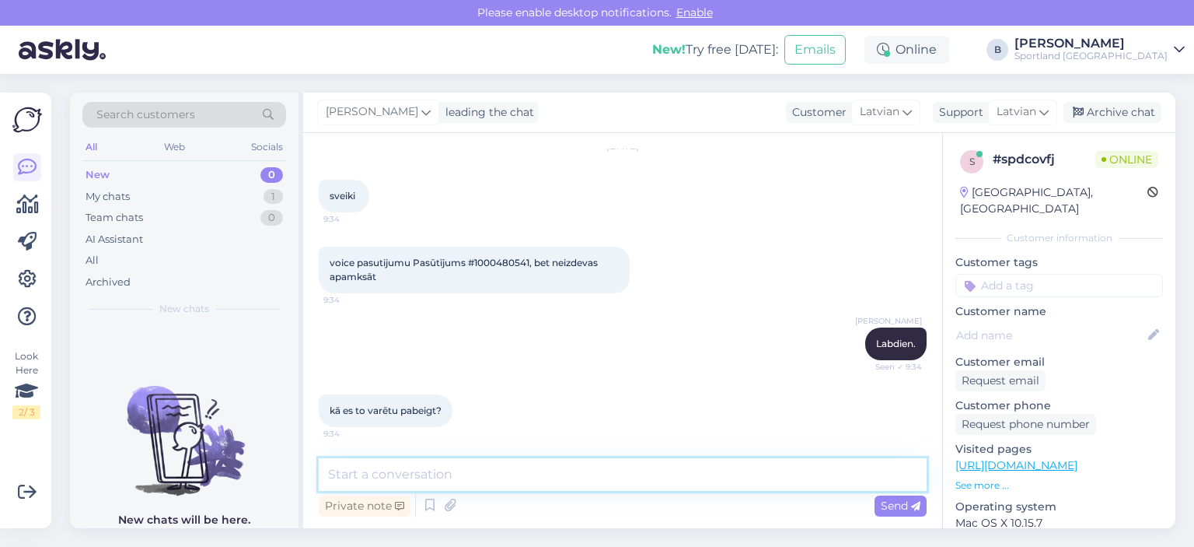
scroll to position [160, 0]
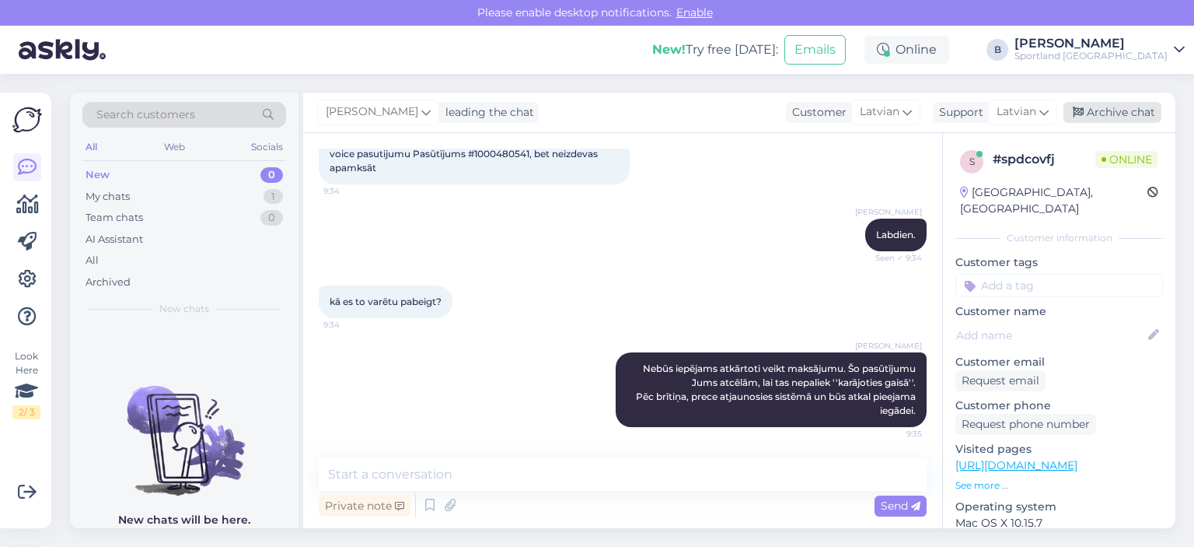
click at [1099, 114] on div "Archive chat" at bounding box center [1113, 112] width 98 height 21
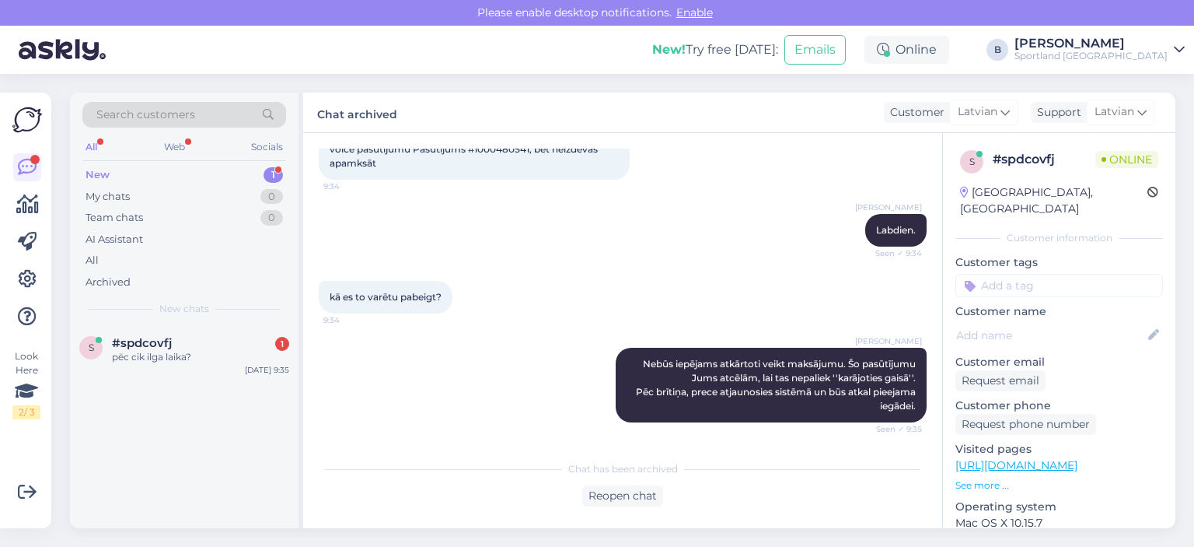
scroll to position [232, 0]
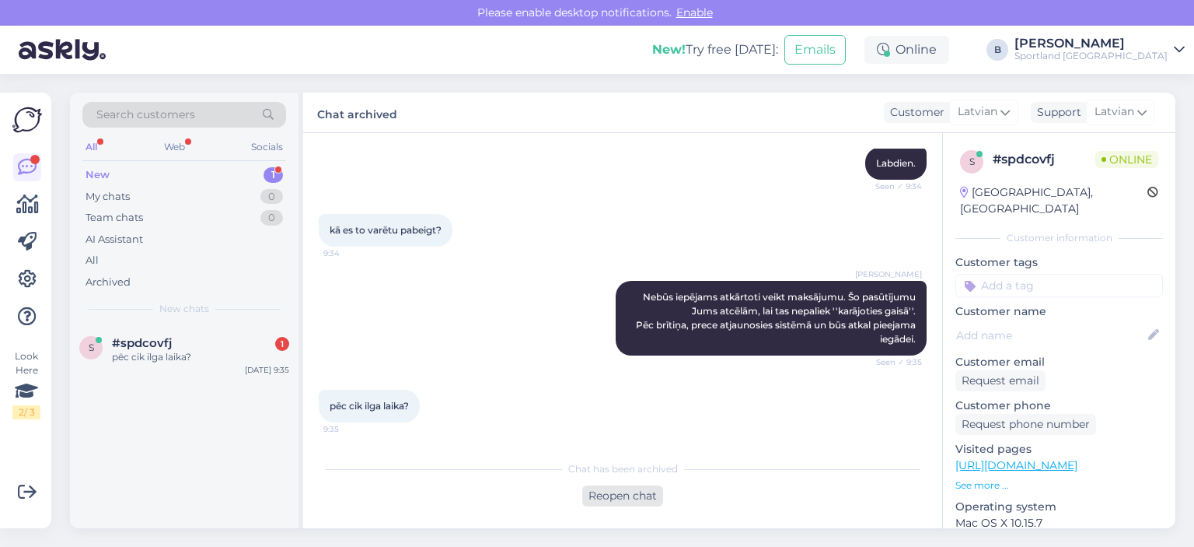
click at [616, 496] on div "Reopen chat" at bounding box center [622, 495] width 81 height 21
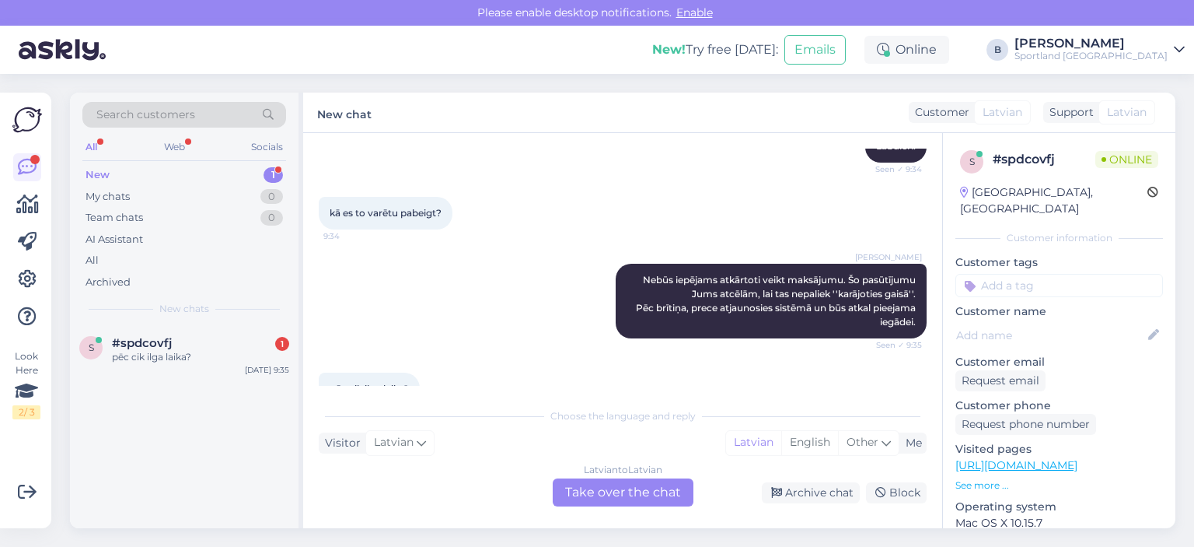
click at [596, 491] on div "Latvian to Latvian Take over the chat" at bounding box center [623, 492] width 141 height 28
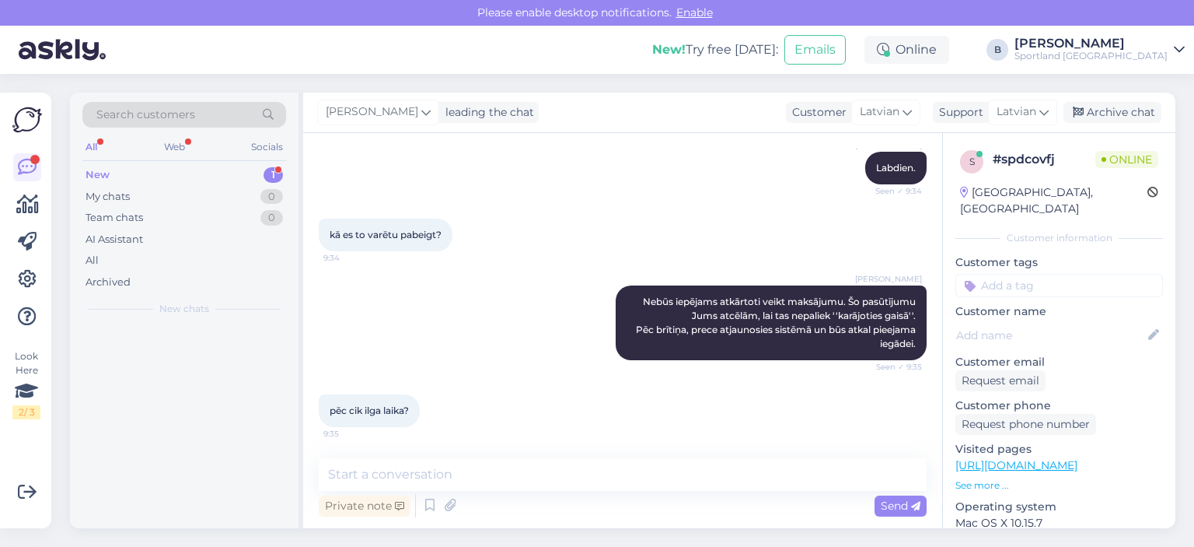
scroll to position [227, 0]
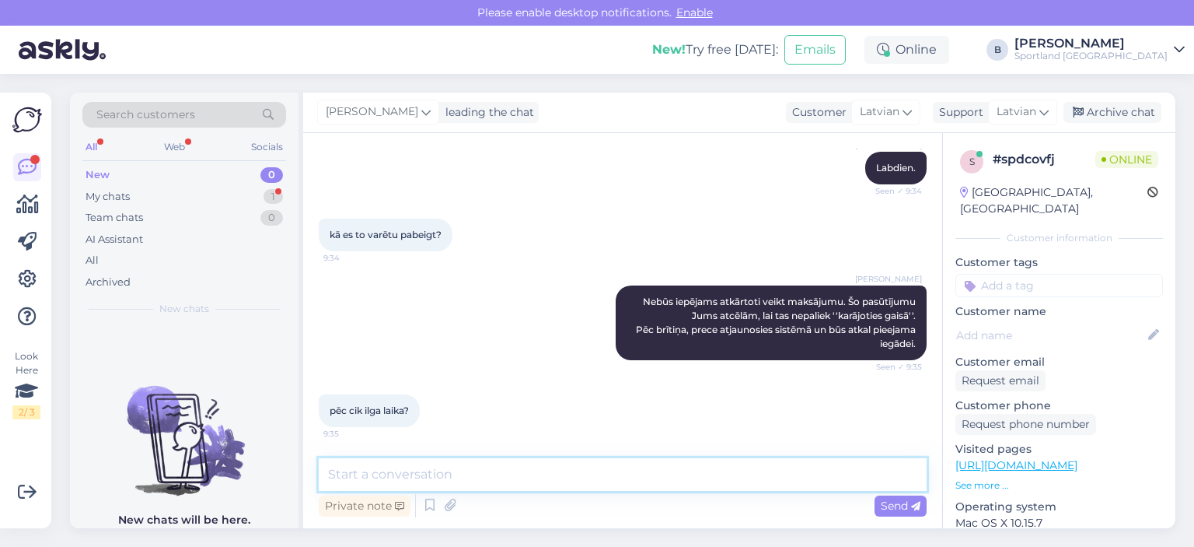
click at [589, 483] on textarea at bounding box center [623, 474] width 608 height 33
type textarea "Dienas laikā precei jāatjaunojas mājaslapā."
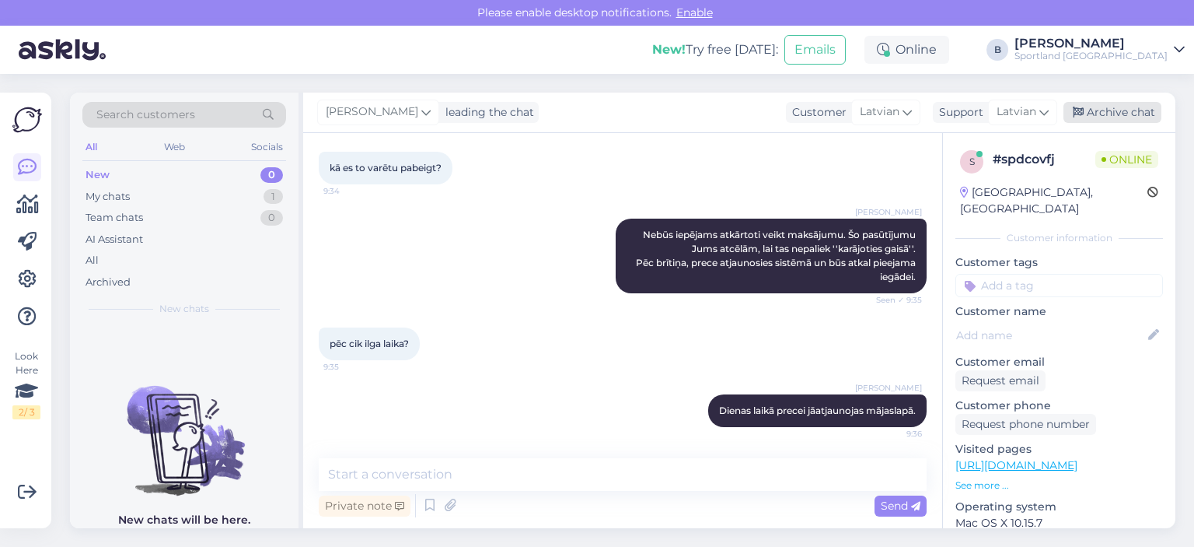
click at [1100, 104] on div "Archive chat" at bounding box center [1113, 112] width 98 height 21
